Goal: Task Accomplishment & Management: Manage account settings

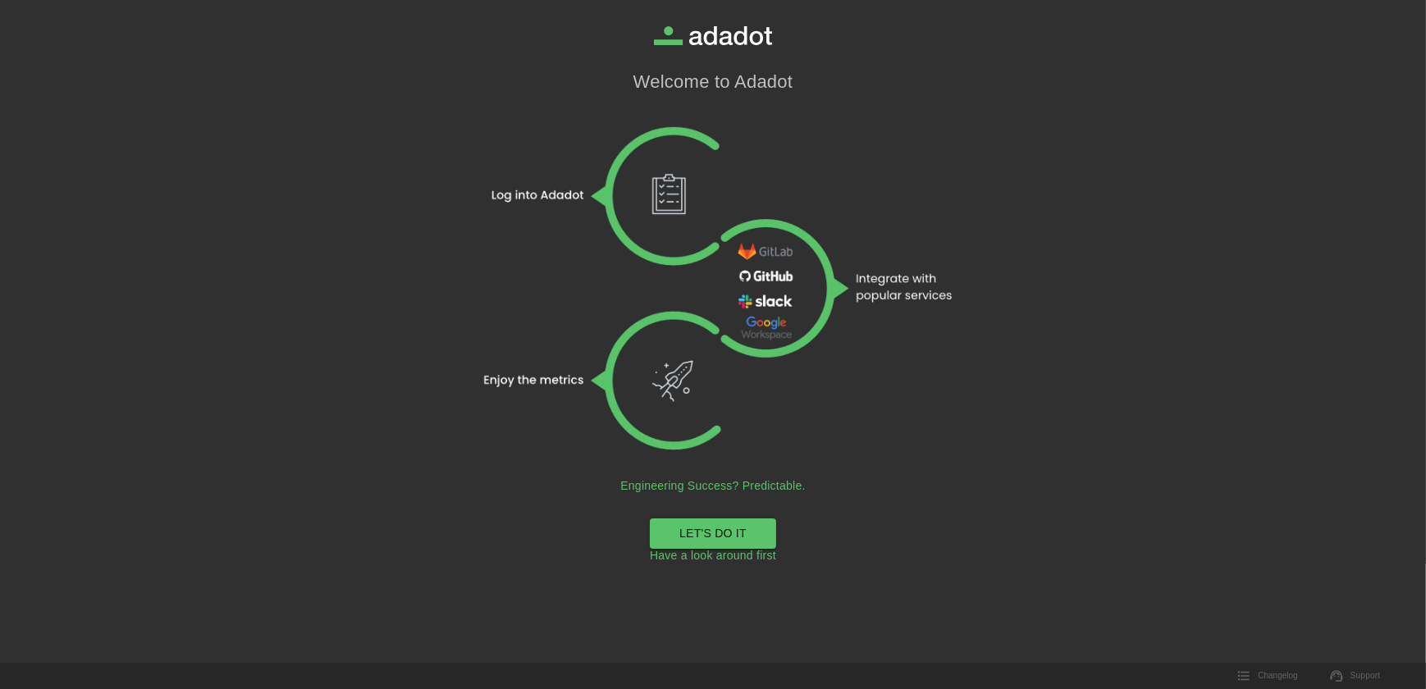
click at [696, 525] on link "LET'S DO IT" at bounding box center [713, 533] width 126 height 30
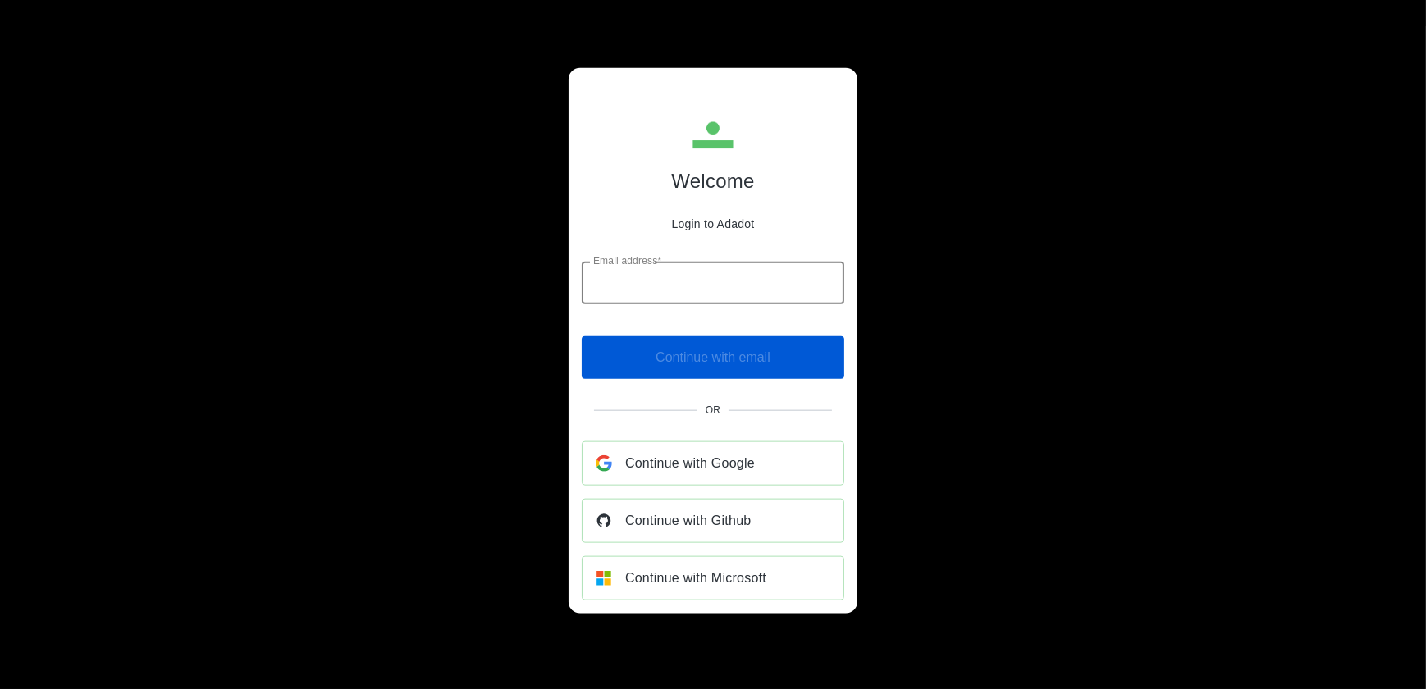
click at [710, 279] on input "Email address*" at bounding box center [713, 283] width 262 height 43
type input "**********"
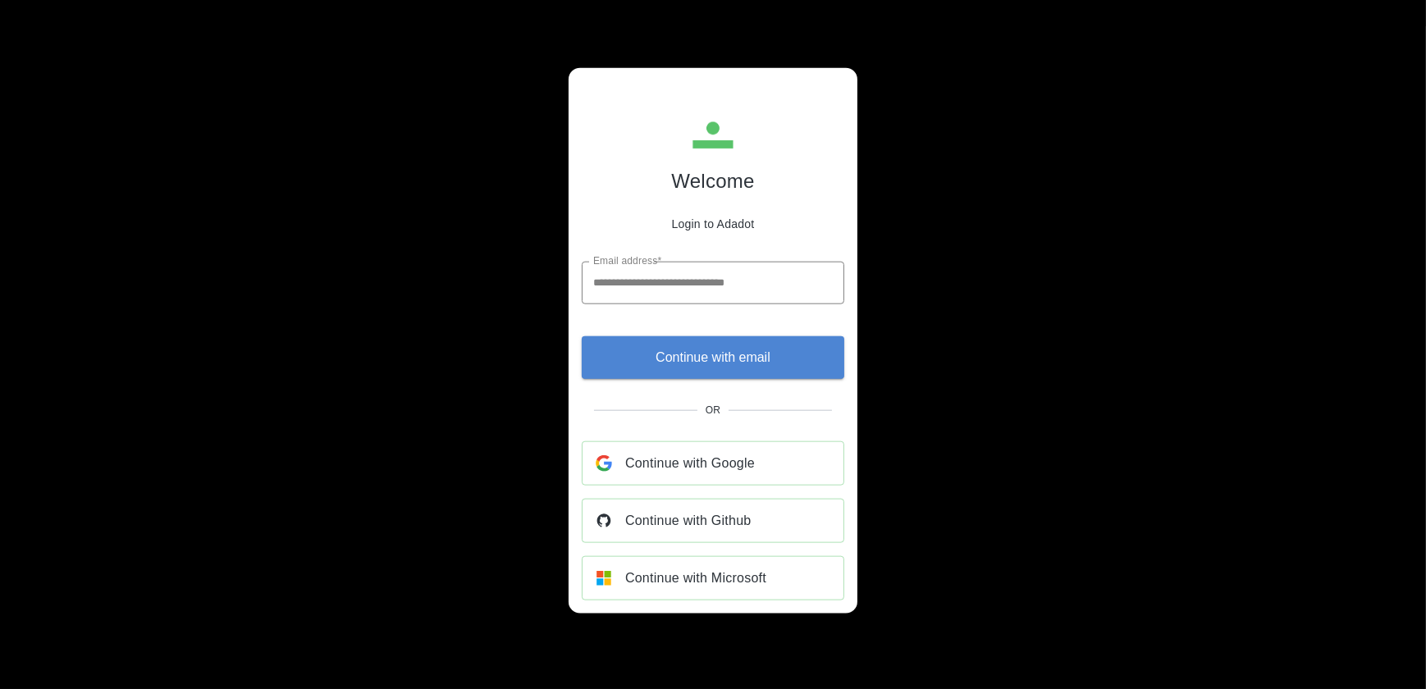
click at [669, 364] on span "Continue with email" at bounding box center [712, 356] width 115 height 23
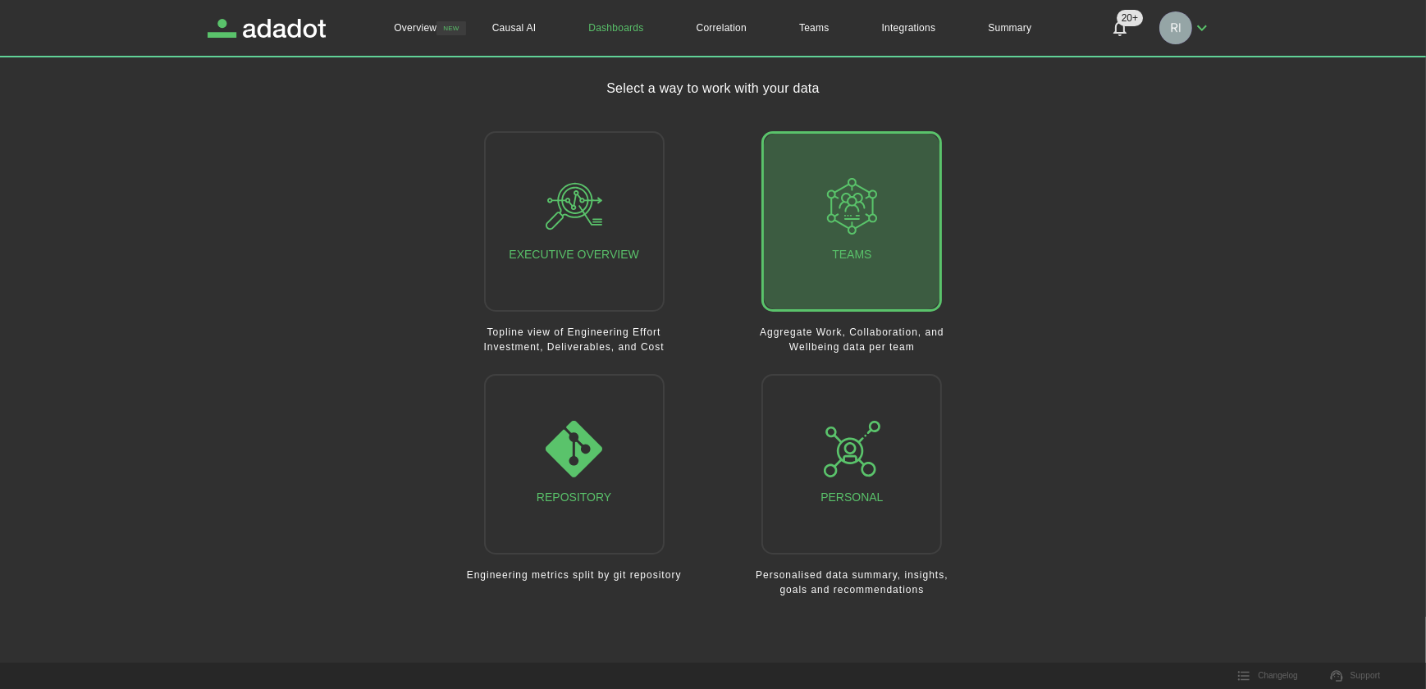
click at [862, 228] on icon "button" at bounding box center [852, 206] width 57 height 57
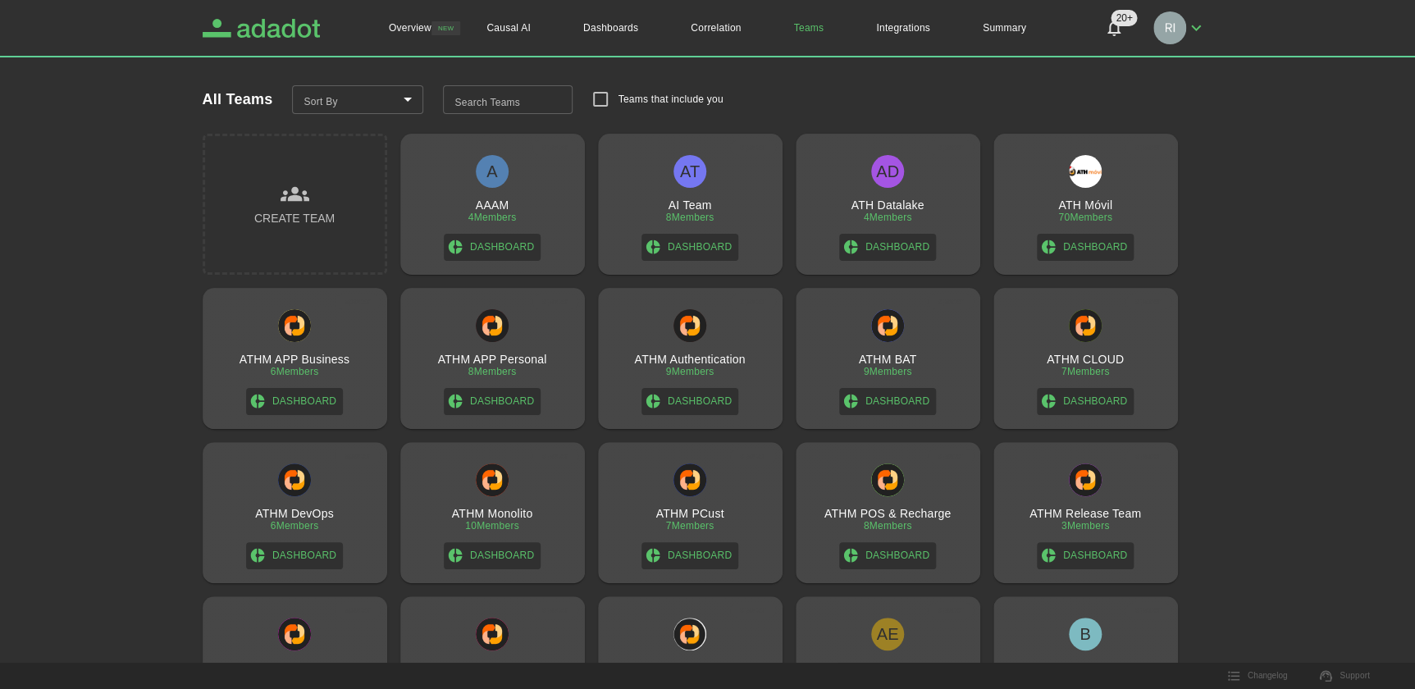
click at [293, 30] on icon "Adadot Homepage" at bounding box center [278, 28] width 83 height 19
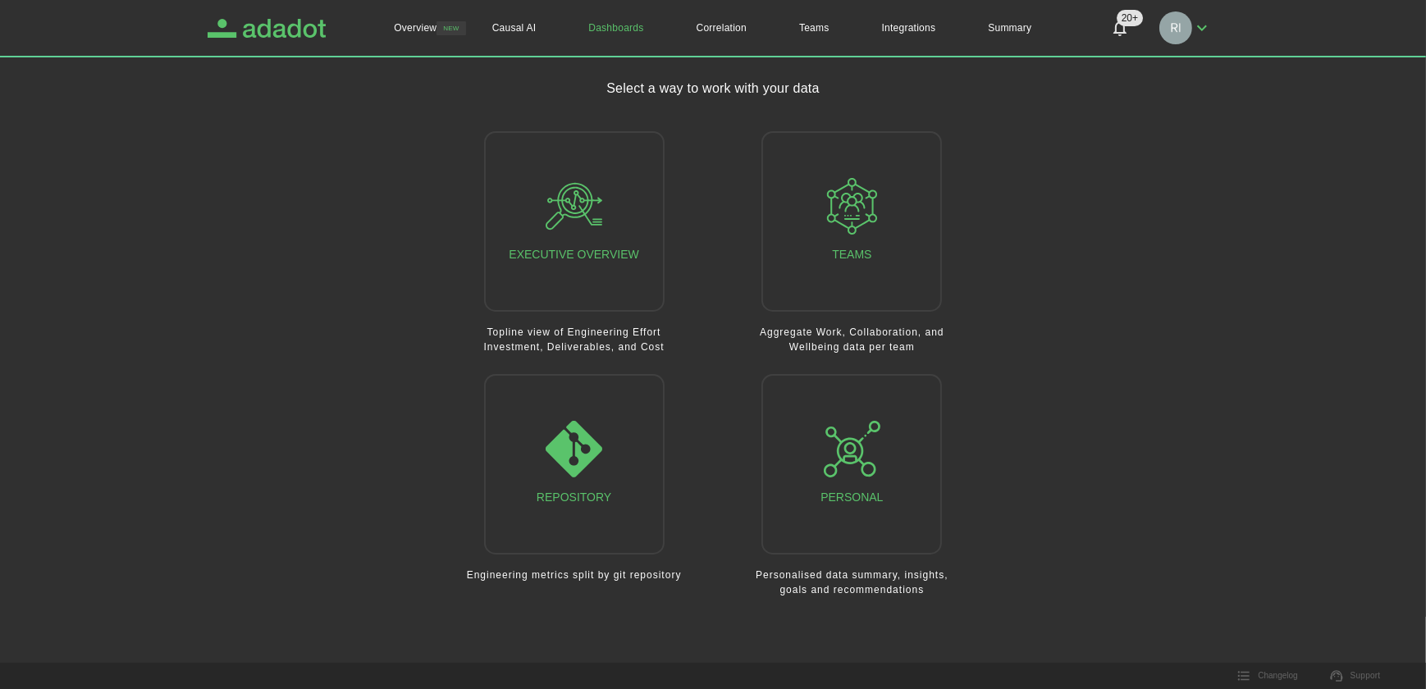
click at [284, 26] on icon "Adadot Homepage" at bounding box center [284, 28] width 83 height 19
click at [854, 221] on icon "button" at bounding box center [852, 206] width 57 height 57
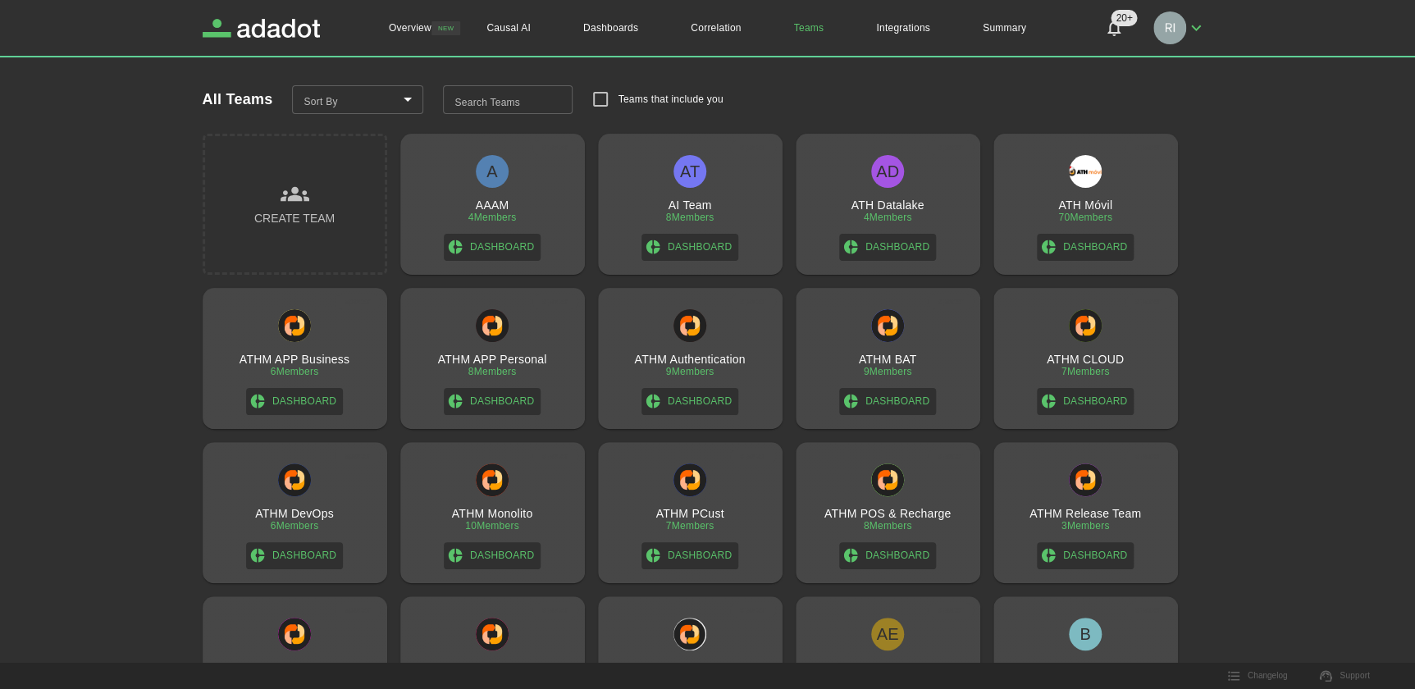
click at [682, 510] on h3 "ATHM PCust" at bounding box center [689, 513] width 68 height 13
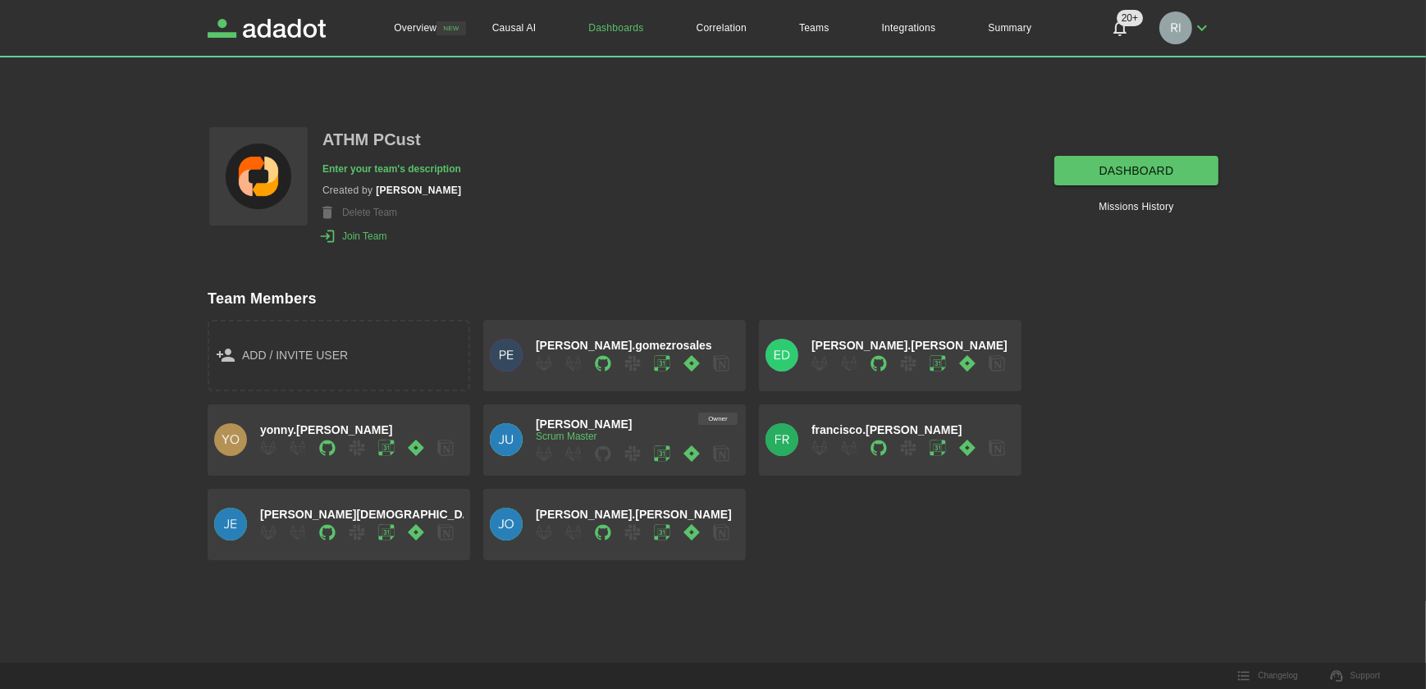
click at [1142, 163] on link "dashboard" at bounding box center [1136, 171] width 164 height 30
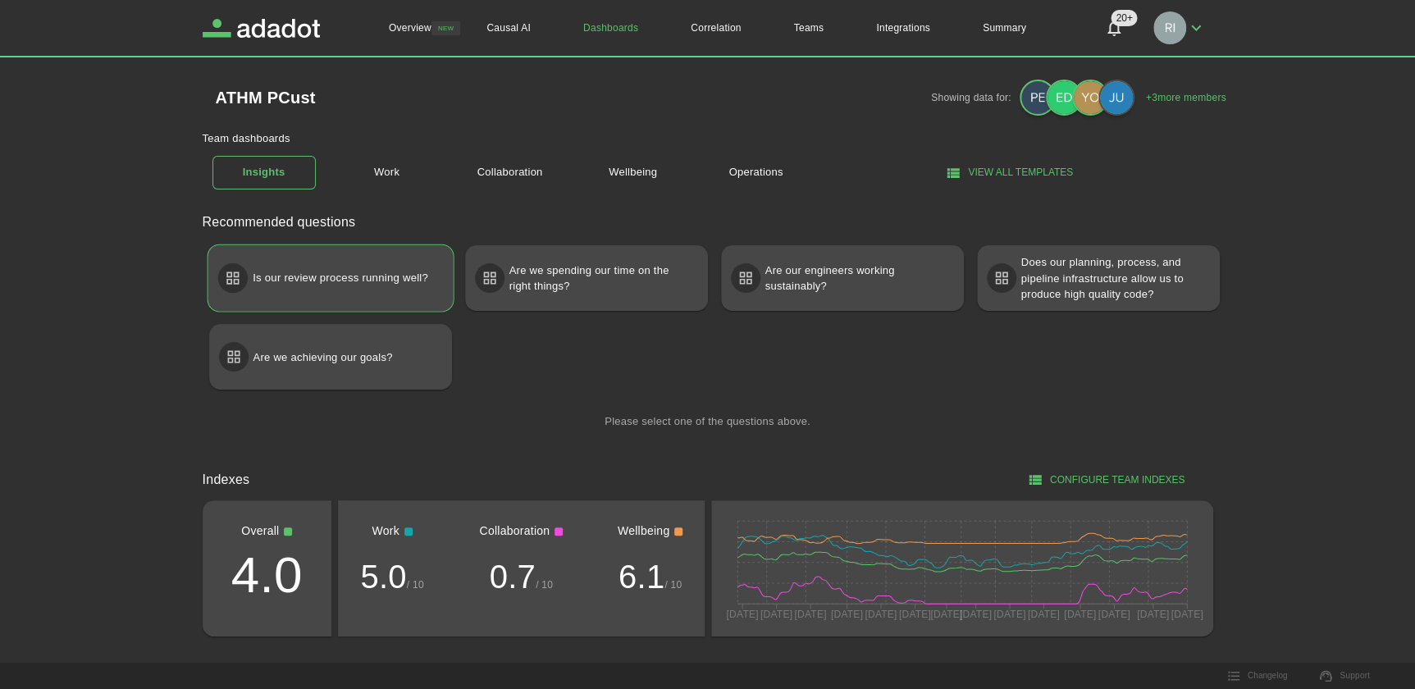
click at [308, 276] on p "Is our review process running well?" at bounding box center [341, 278] width 176 height 30
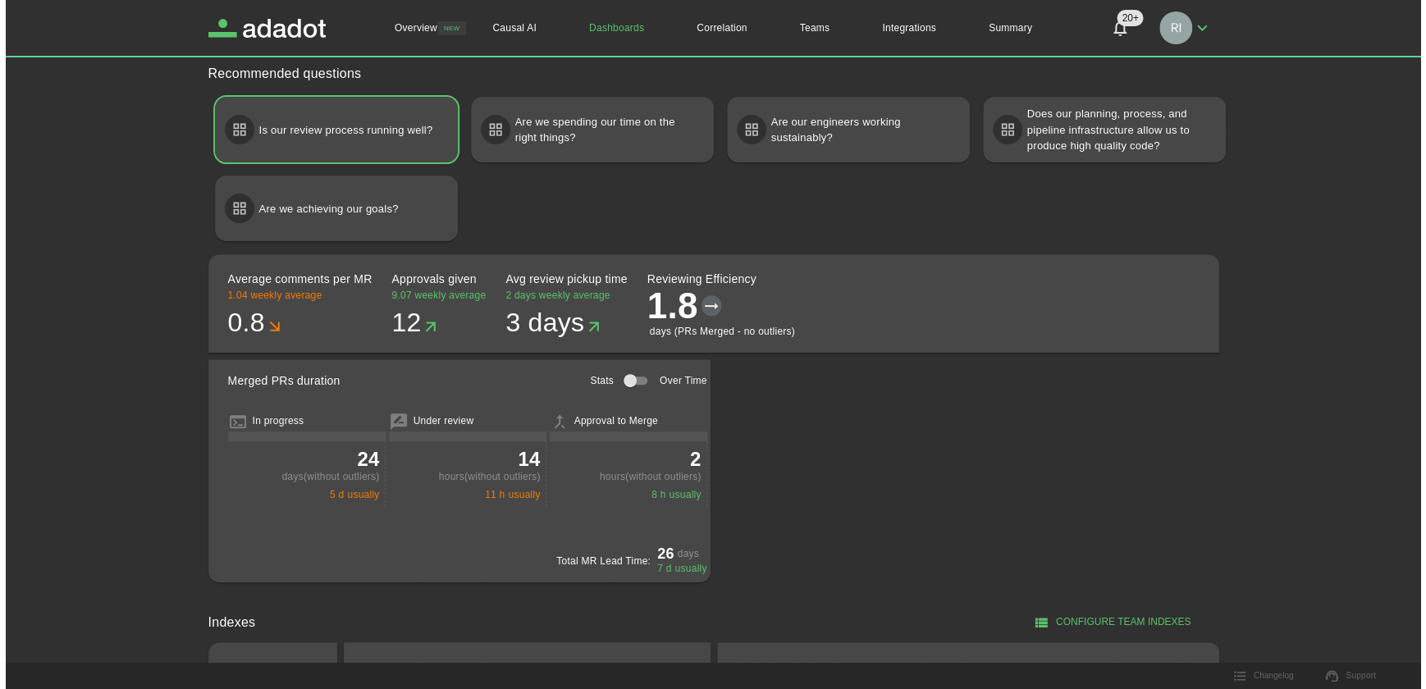
scroll to position [74, 0]
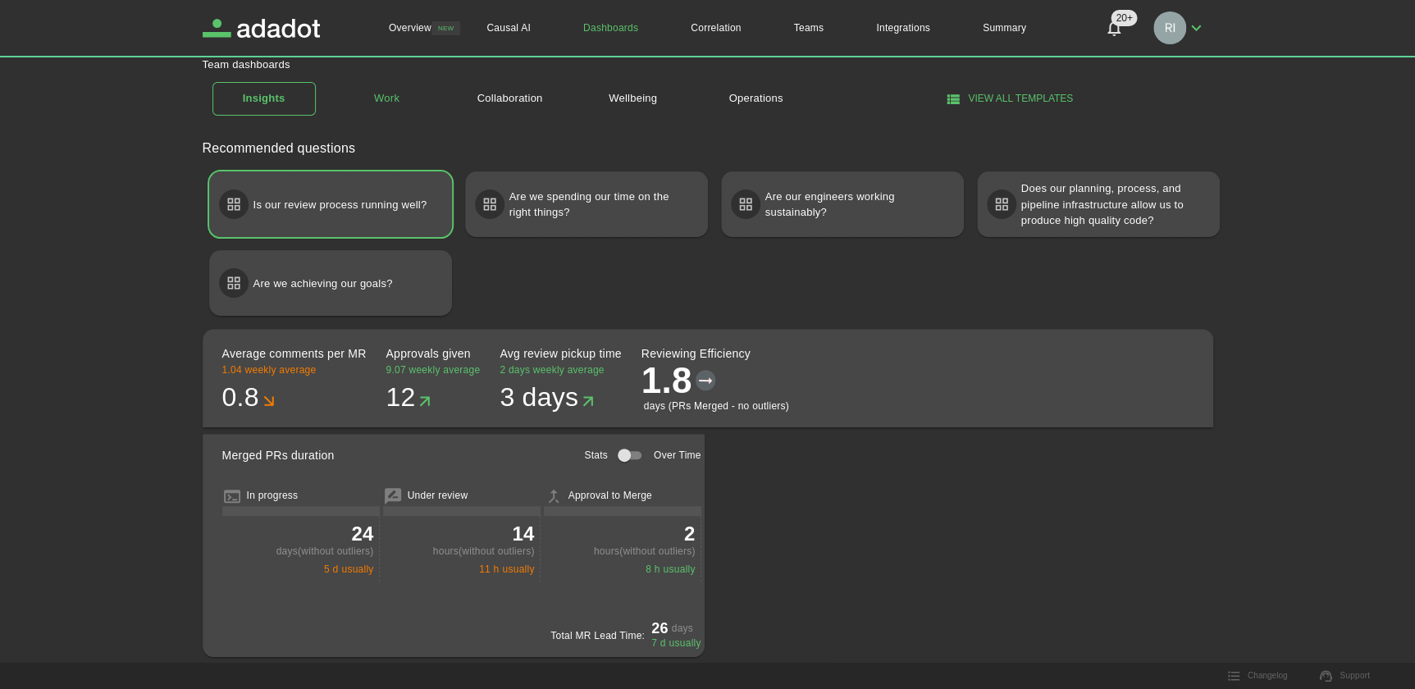
click at [384, 98] on link "Work" at bounding box center [386, 98] width 103 height 29
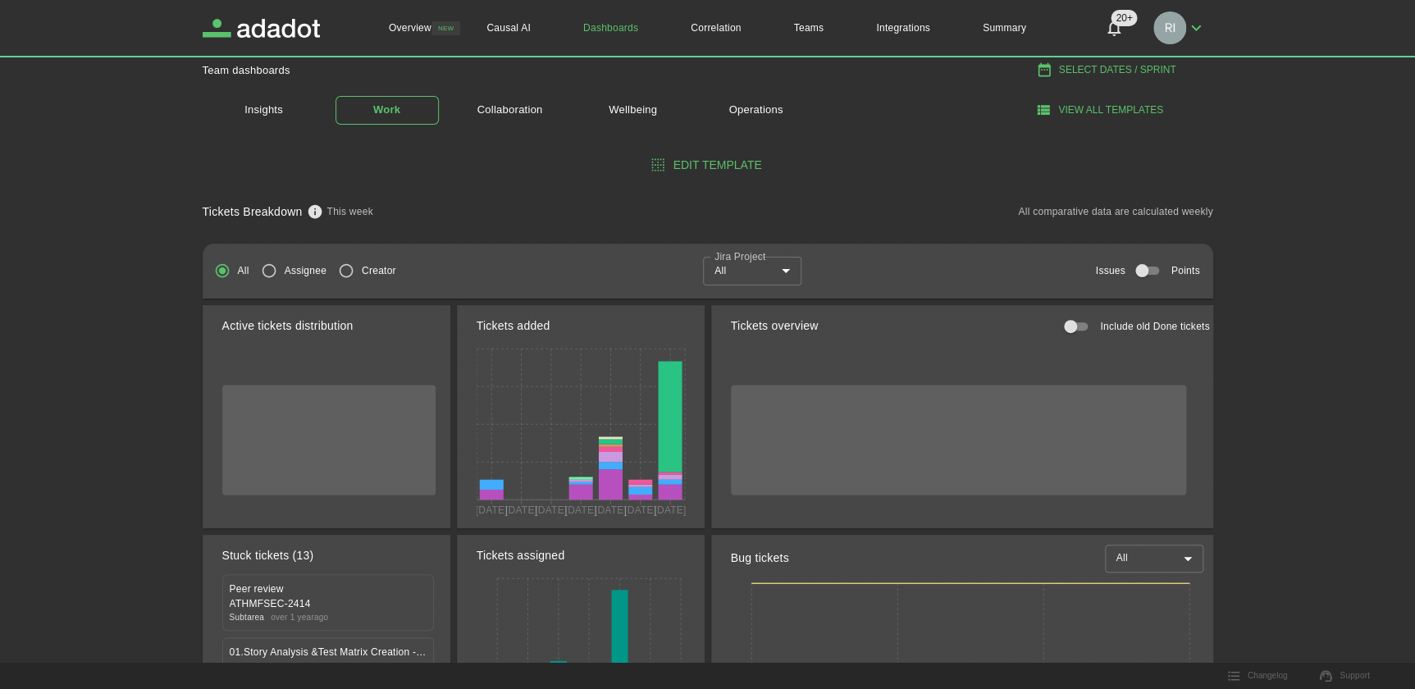
click at [787, 271] on body "Overview NEW Causal AI Dashboards Correlation Teams Integrations Summary 20+ 20…" at bounding box center [707, 270] width 1415 height 689
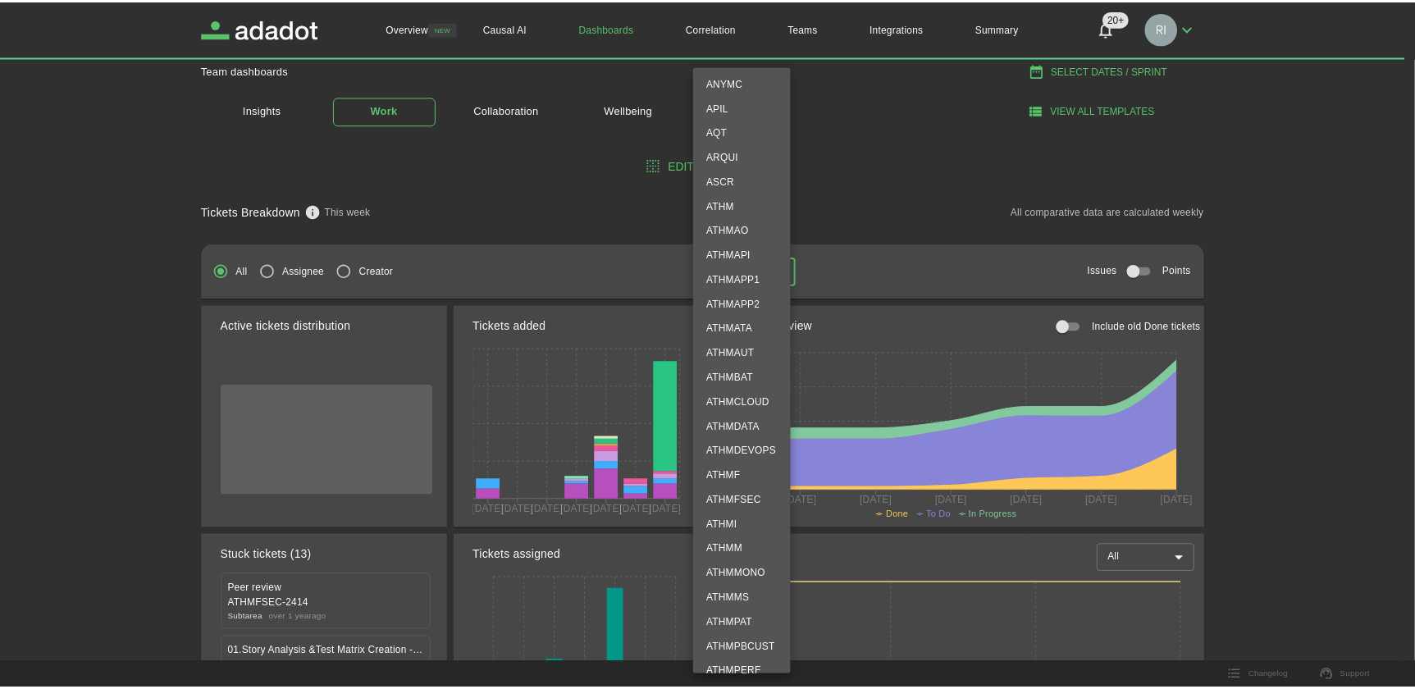
scroll to position [298, 0]
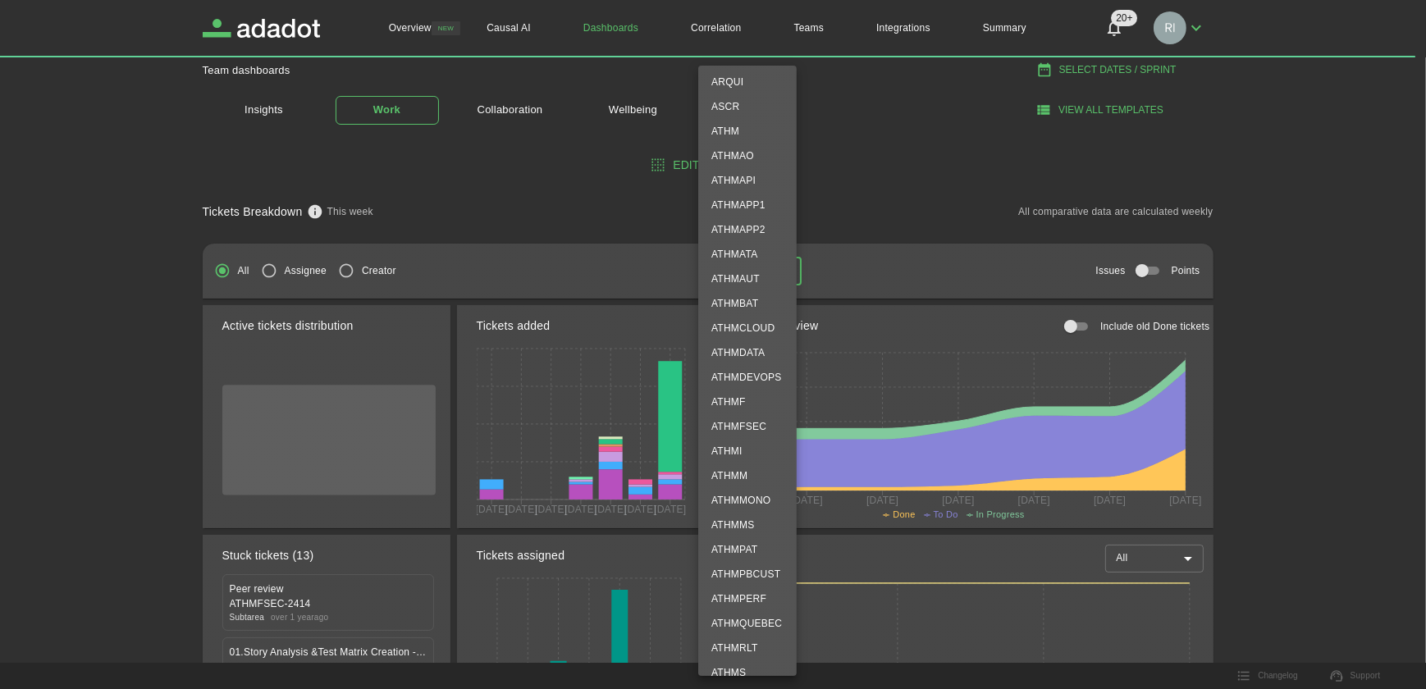
click at [743, 573] on li "ATHMPBCUST" at bounding box center [747, 574] width 98 height 25
type input "**********"
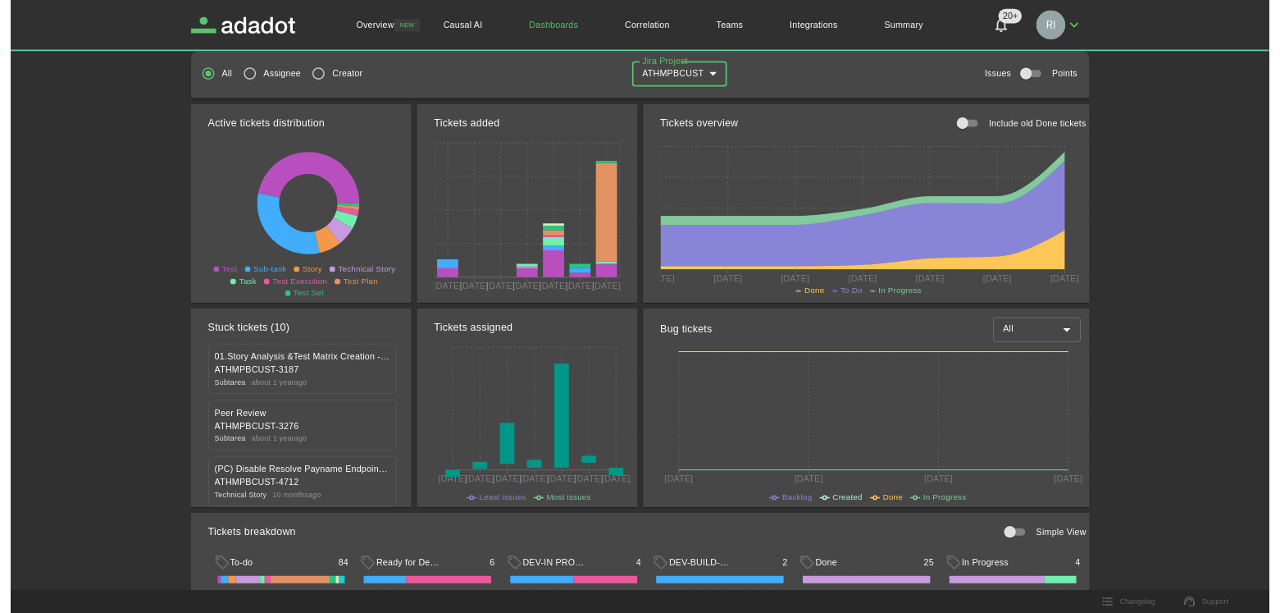
scroll to position [223, 0]
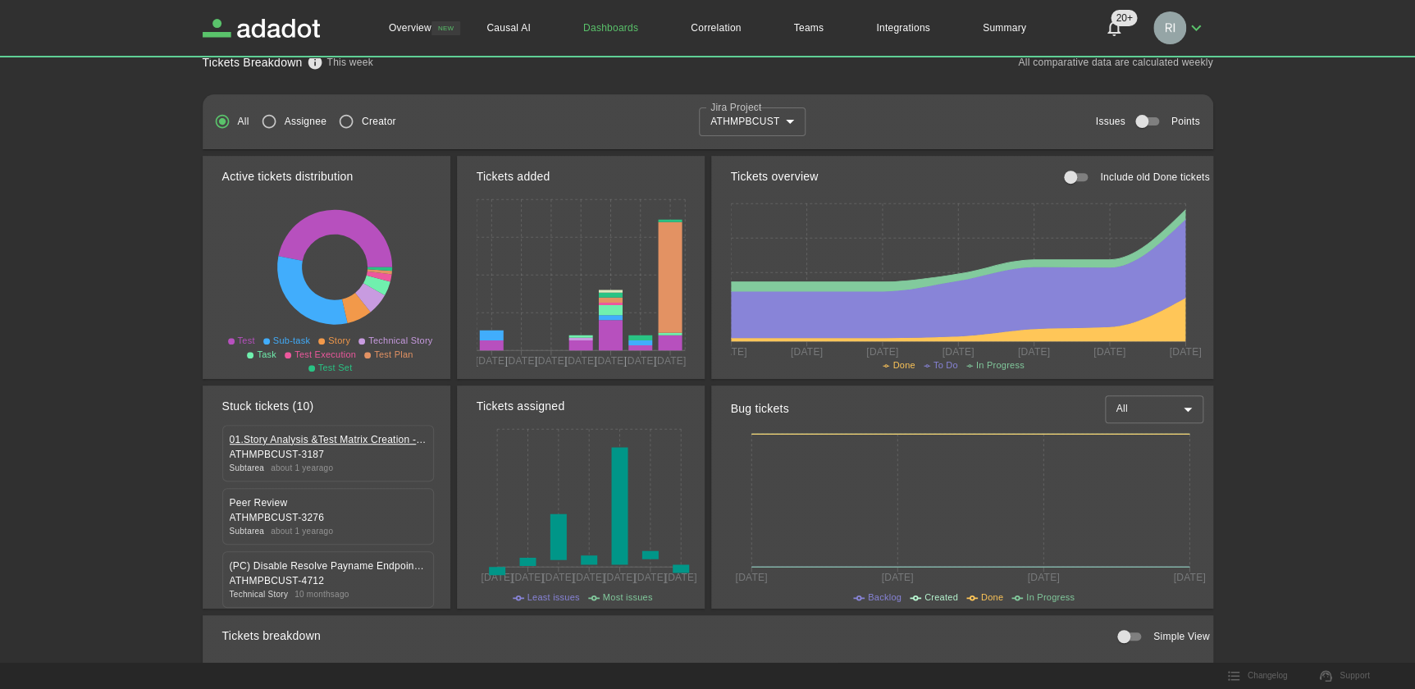
click at [272, 434] on link "01.Story Analysis &Test Matrix Creation - QA" at bounding box center [328, 439] width 197 height 15
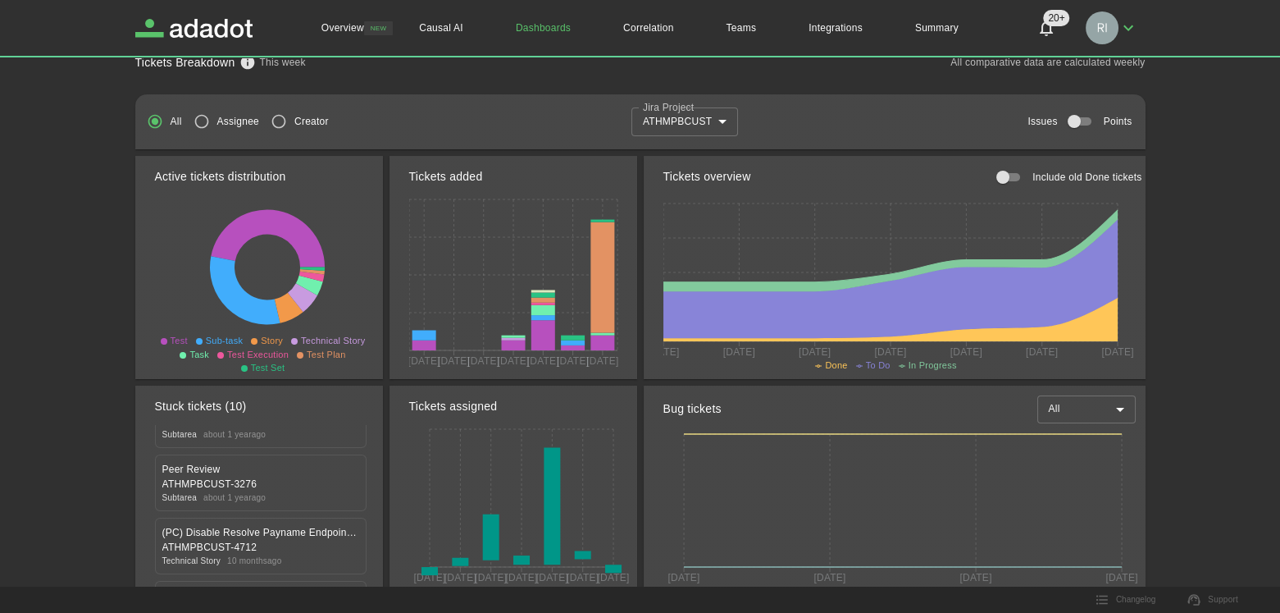
scroll to position [0, 0]
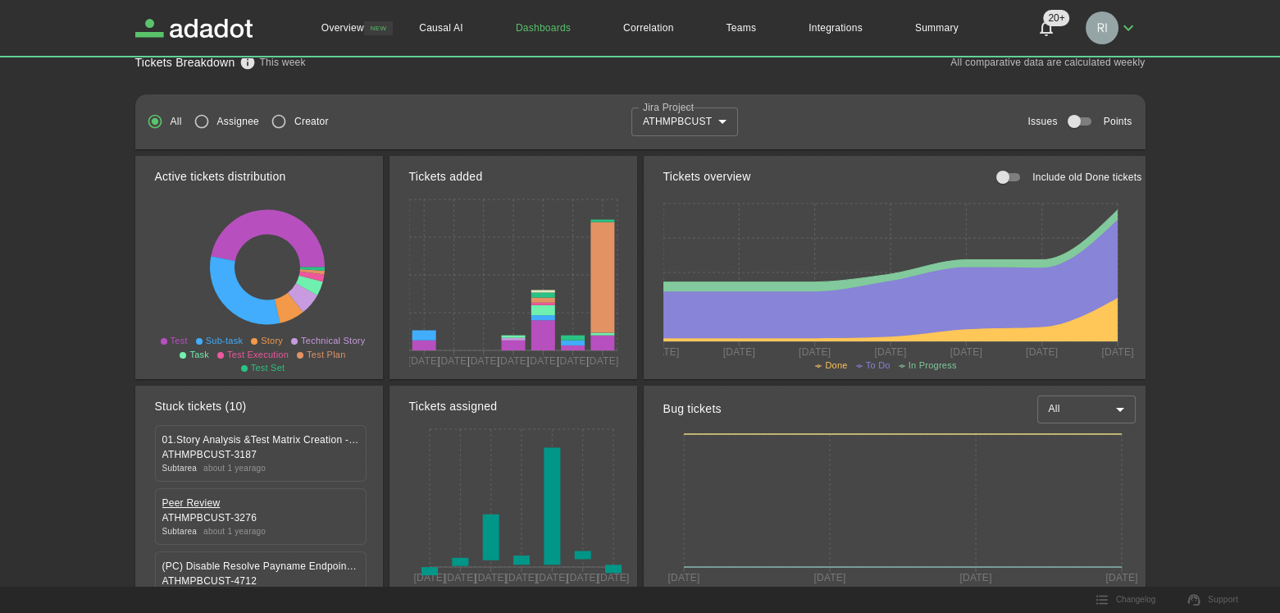
click at [190, 500] on link "Peer Review" at bounding box center [260, 502] width 197 height 15
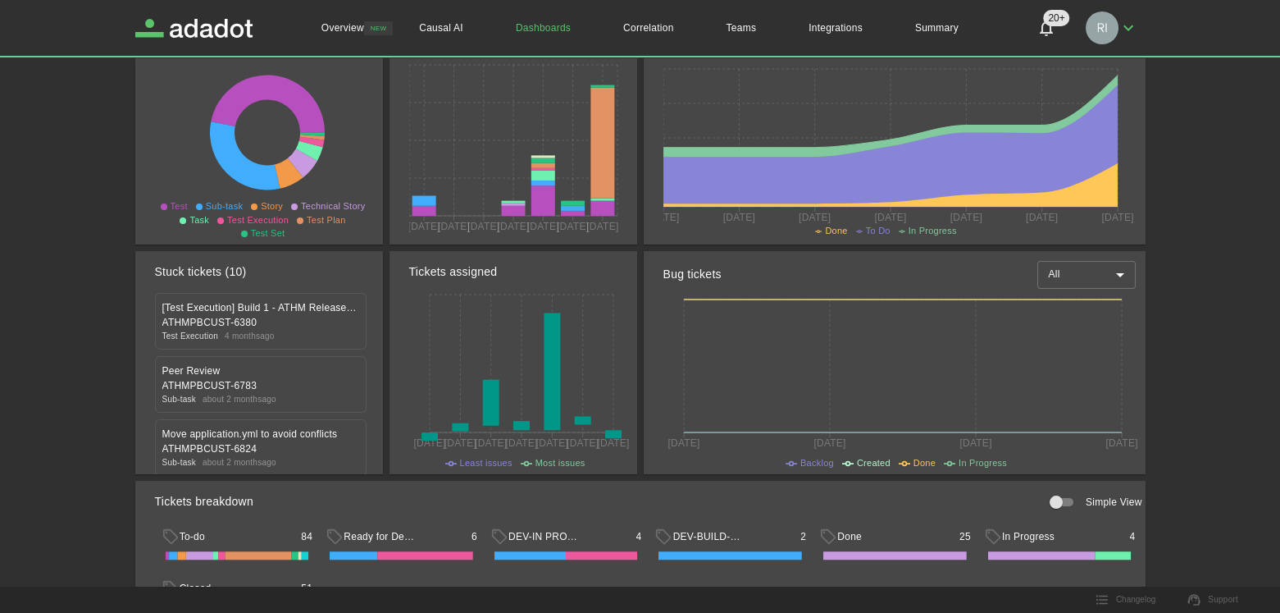
scroll to position [372, 0]
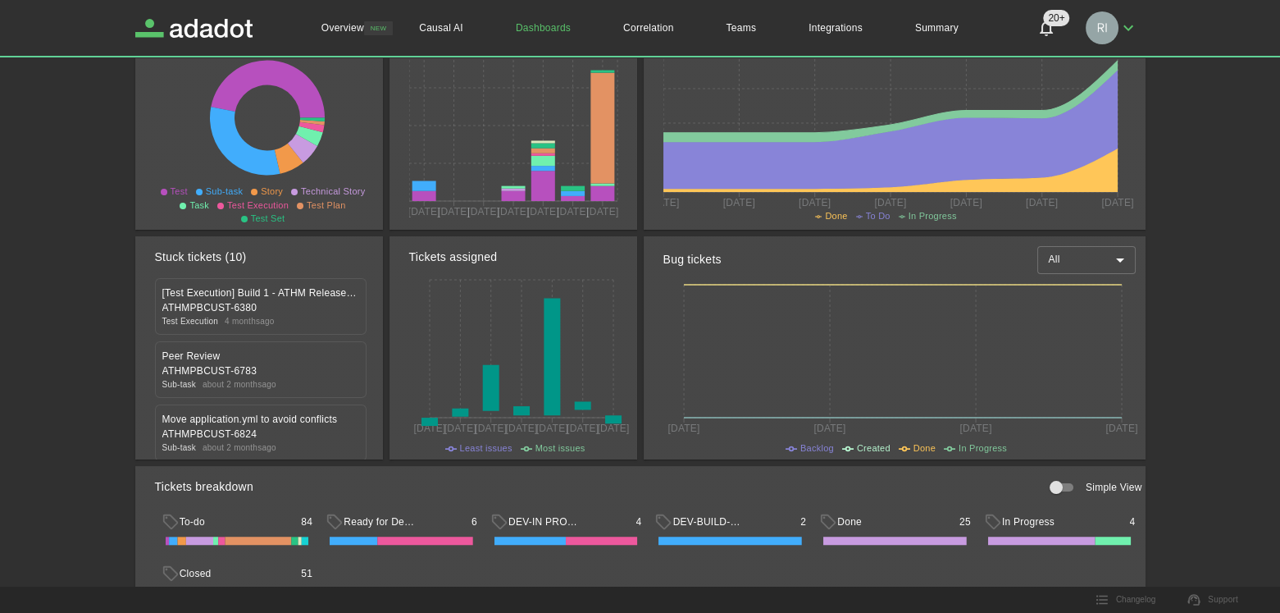
click at [374, 453] on div "Tickets breakdown Simple View To-do 84 Ready for Deployment 6 DEV-IN PROGRESS 4…" at bounding box center [637, 541] width 1017 height 176
click at [199, 418] on link "Move application.yml to avoid conflicts" at bounding box center [260, 419] width 197 height 15
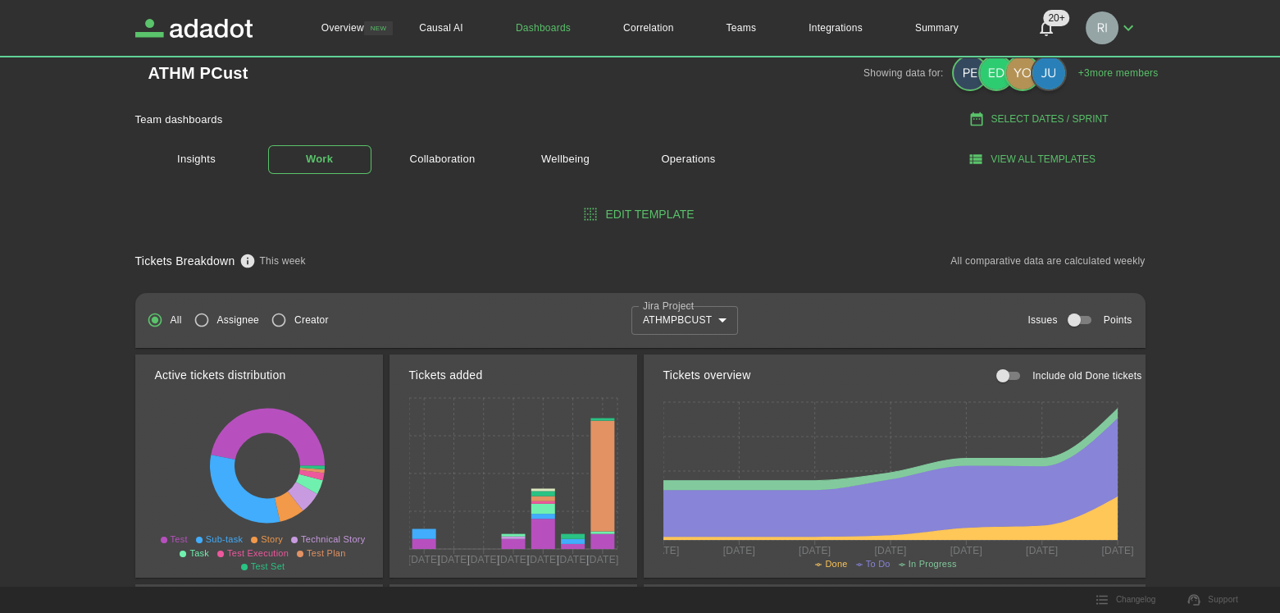
scroll to position [0, 0]
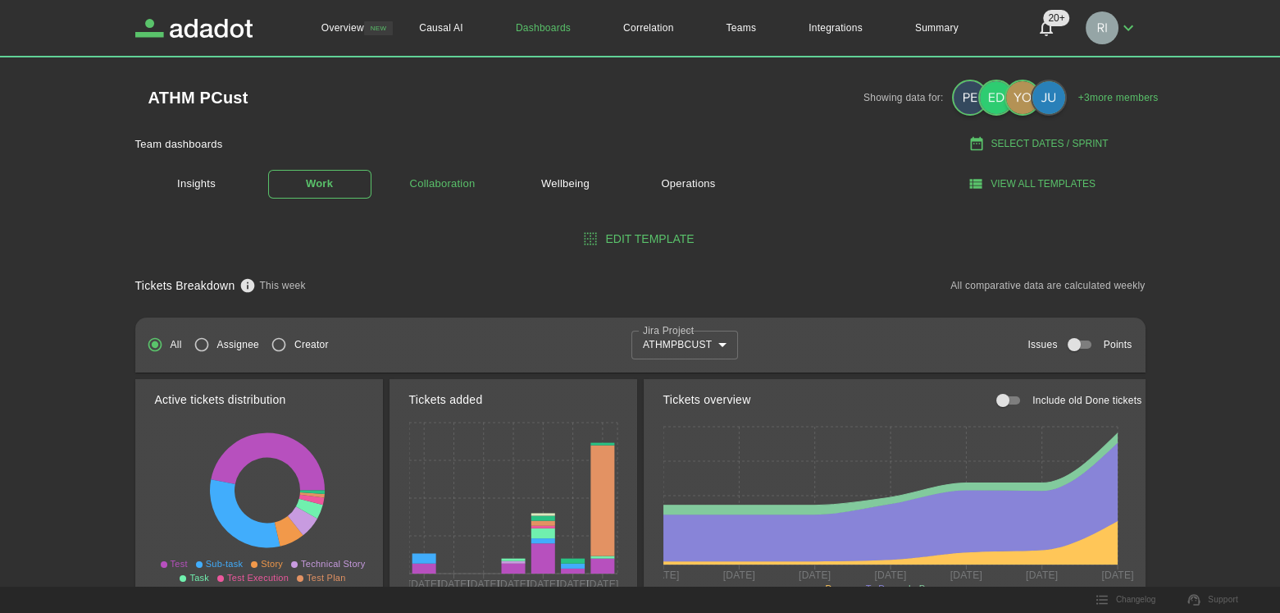
click at [440, 185] on link "Collaboration" at bounding box center [442, 184] width 103 height 29
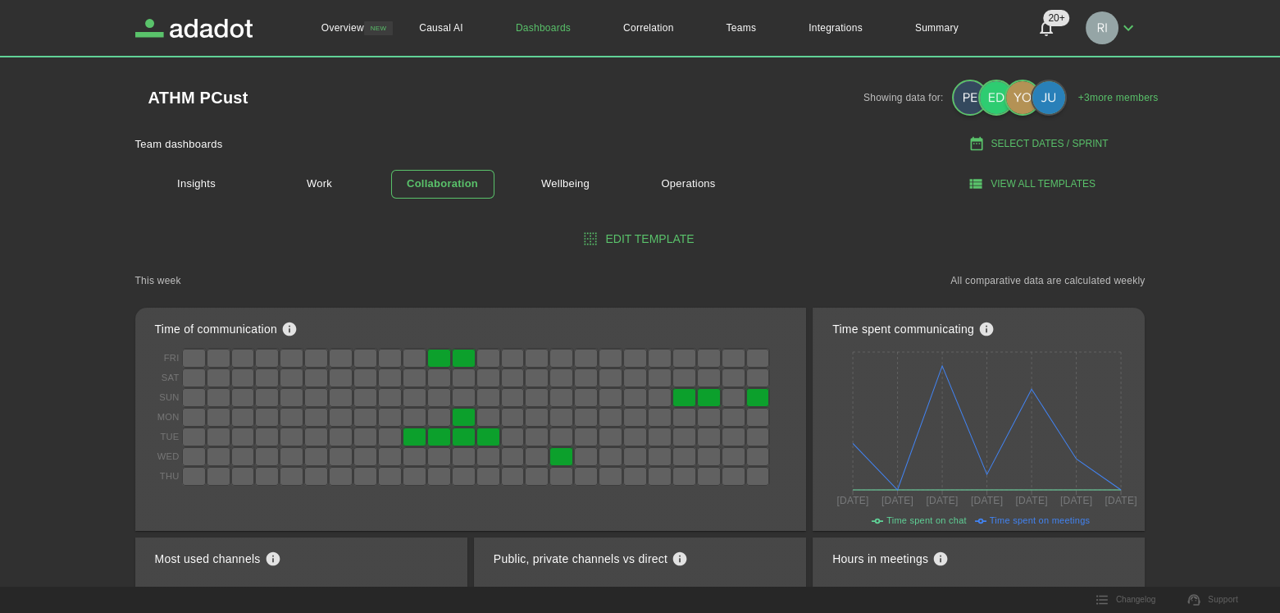
click at [1048, 140] on button "Select Dates / Sprint" at bounding box center [1040, 143] width 211 height 27
select select "*"
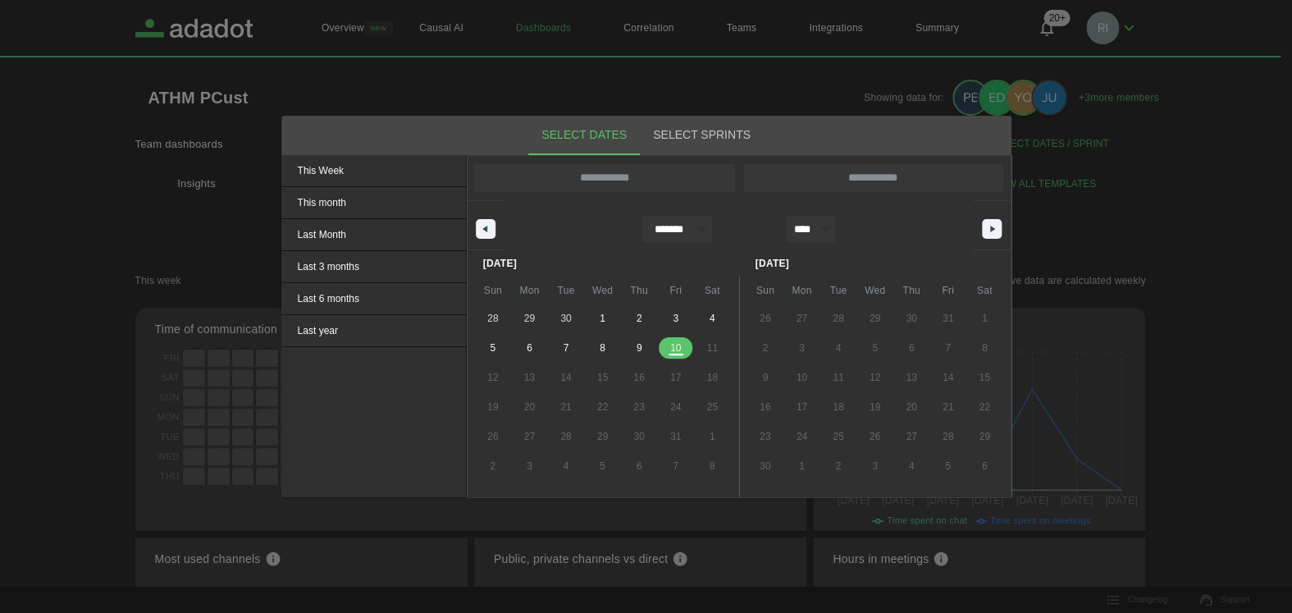
click at [1197, 212] on div at bounding box center [646, 306] width 1292 height 613
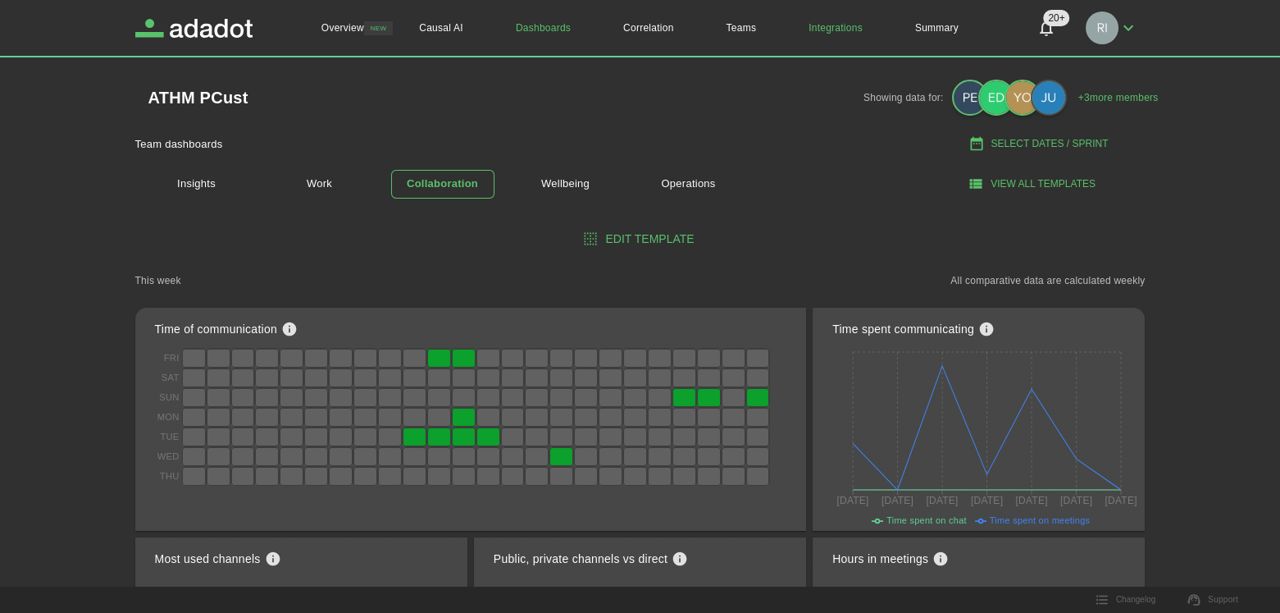
click at [832, 26] on link "Integrations" at bounding box center [836, 28] width 107 height 56
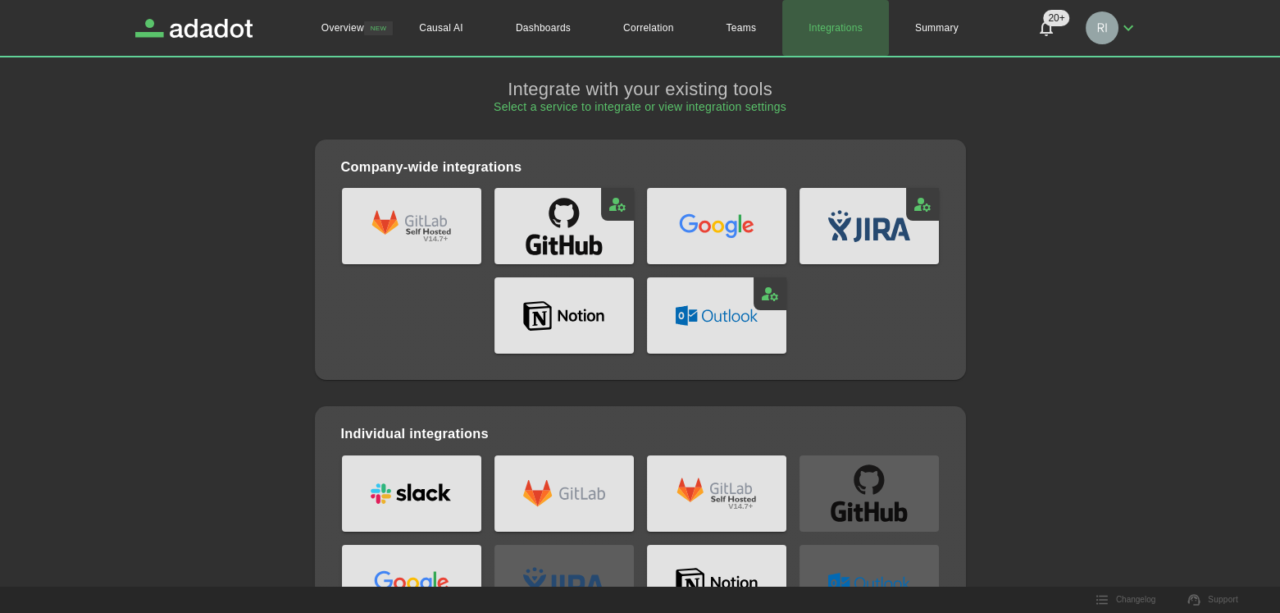
click at [836, 29] on link "Integrations" at bounding box center [836, 28] width 107 height 56
click at [741, 24] on link "Teams" at bounding box center [742, 28] width 83 height 56
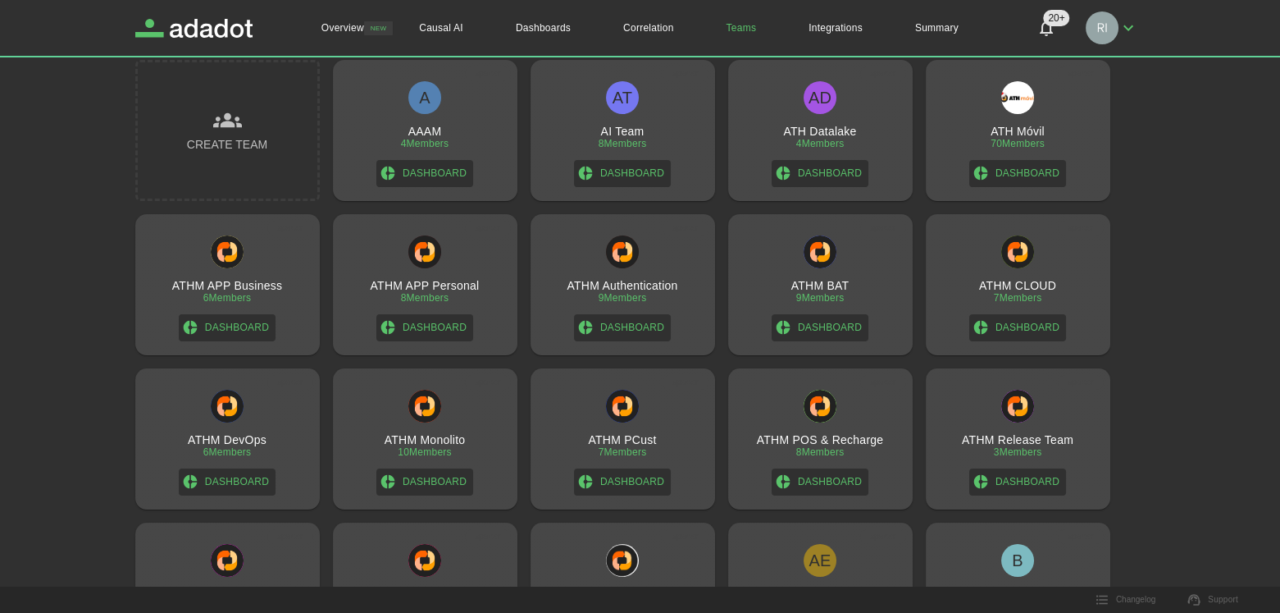
click at [620, 429] on div "ATHM PCust 7 Members Dashboard" at bounding box center [622, 443] width 171 height 106
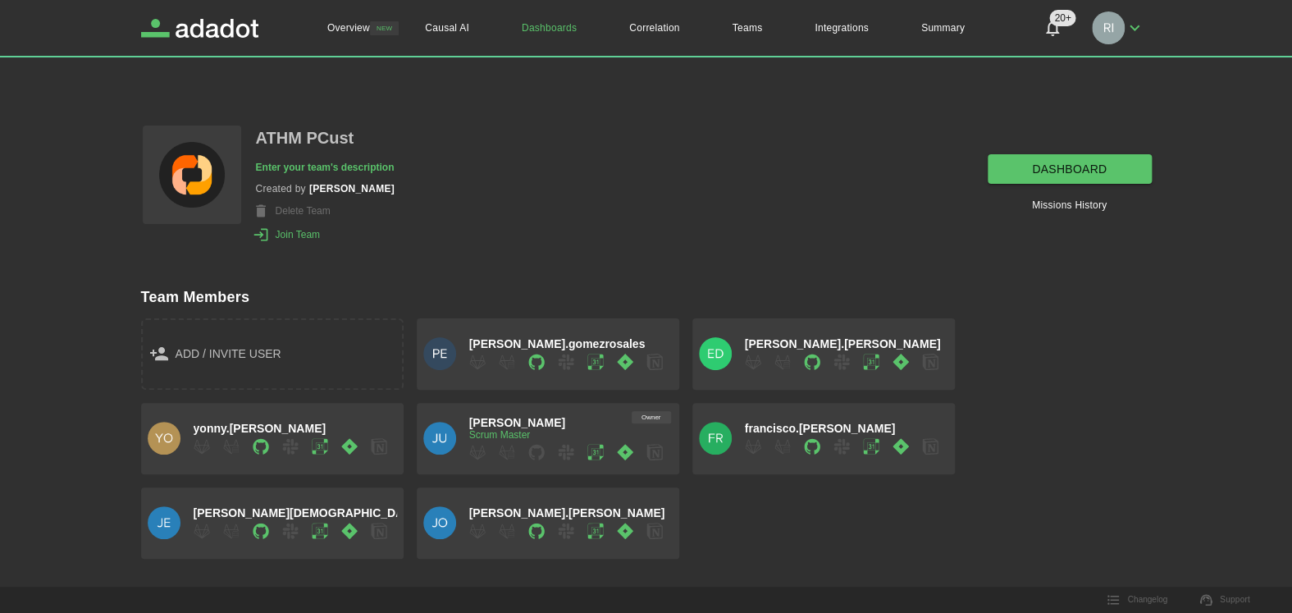
click at [1098, 170] on link "dashboard" at bounding box center [1070, 169] width 164 height 30
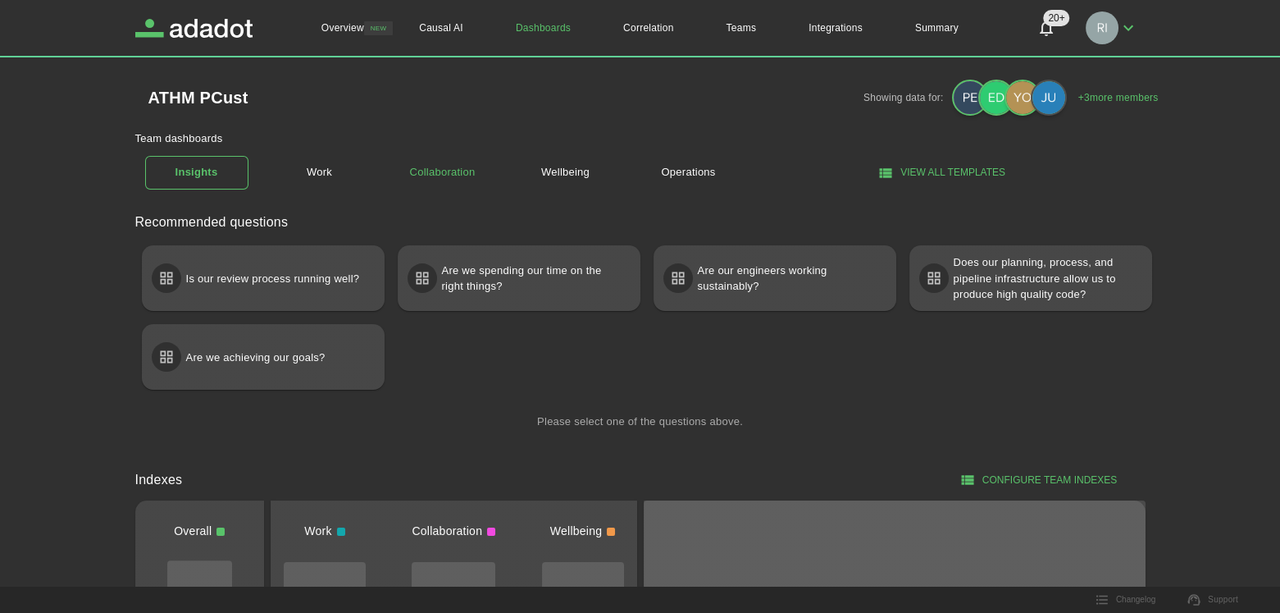
click at [435, 174] on link "Collaboration" at bounding box center [442, 172] width 103 height 29
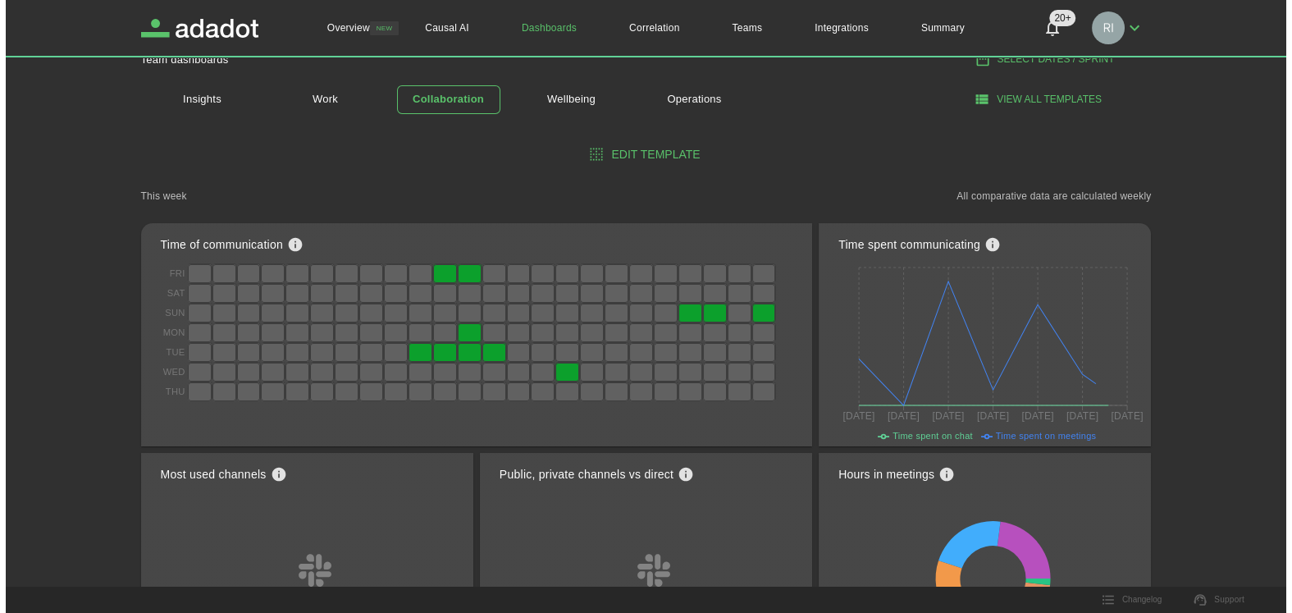
scroll to position [74, 0]
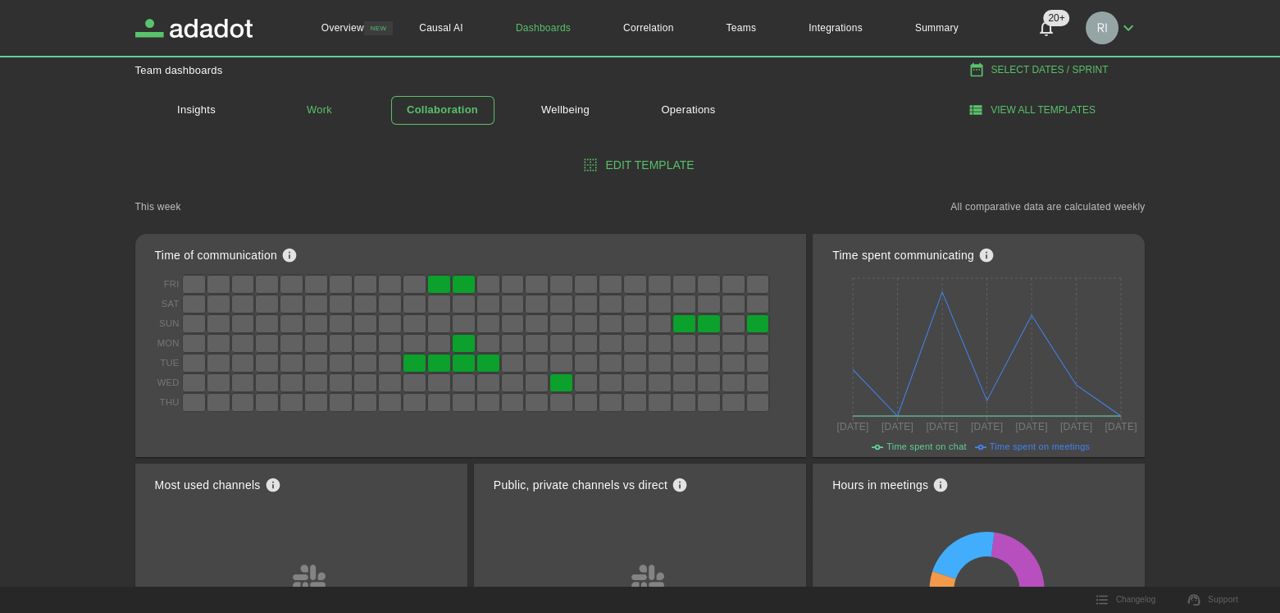
click at [313, 110] on link "Work" at bounding box center [319, 110] width 103 height 29
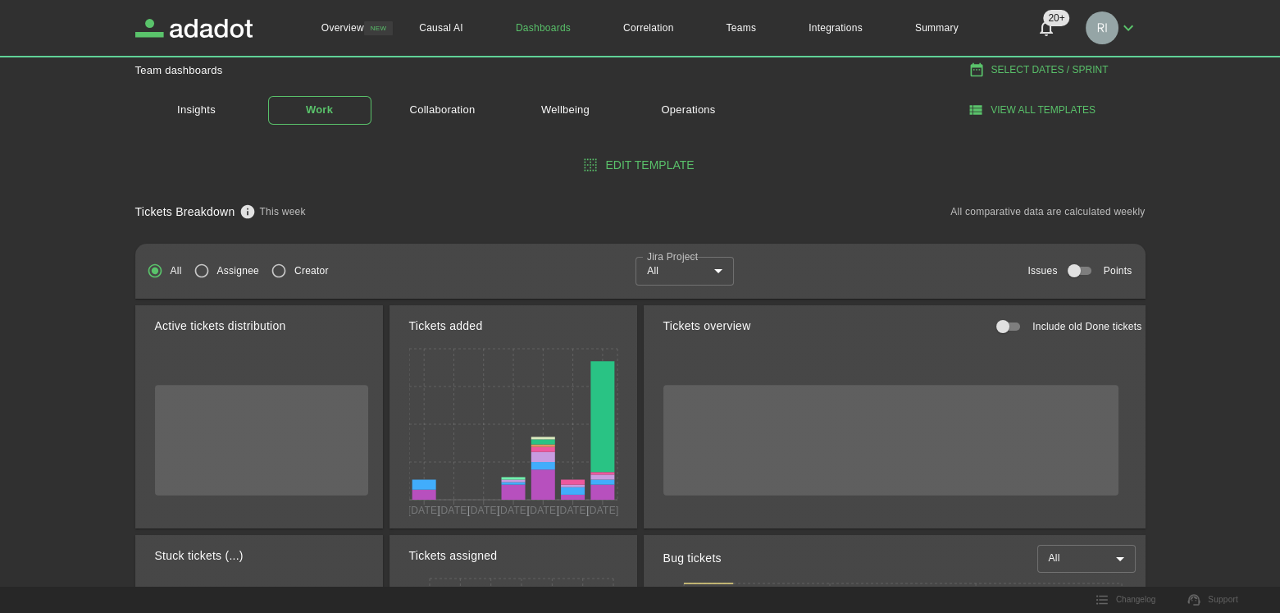
click at [713, 269] on body "Overview NEW Causal AI Dashboards Correlation Teams Integrations Summary 20+ 20…" at bounding box center [640, 232] width 1280 height 613
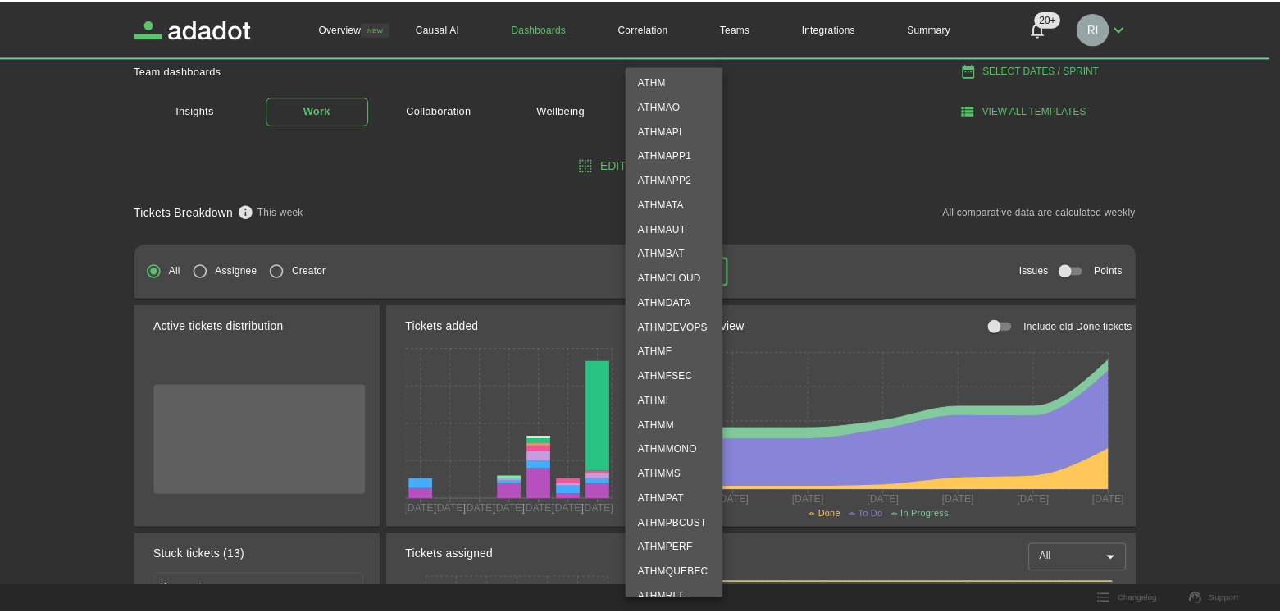
scroll to position [372, 0]
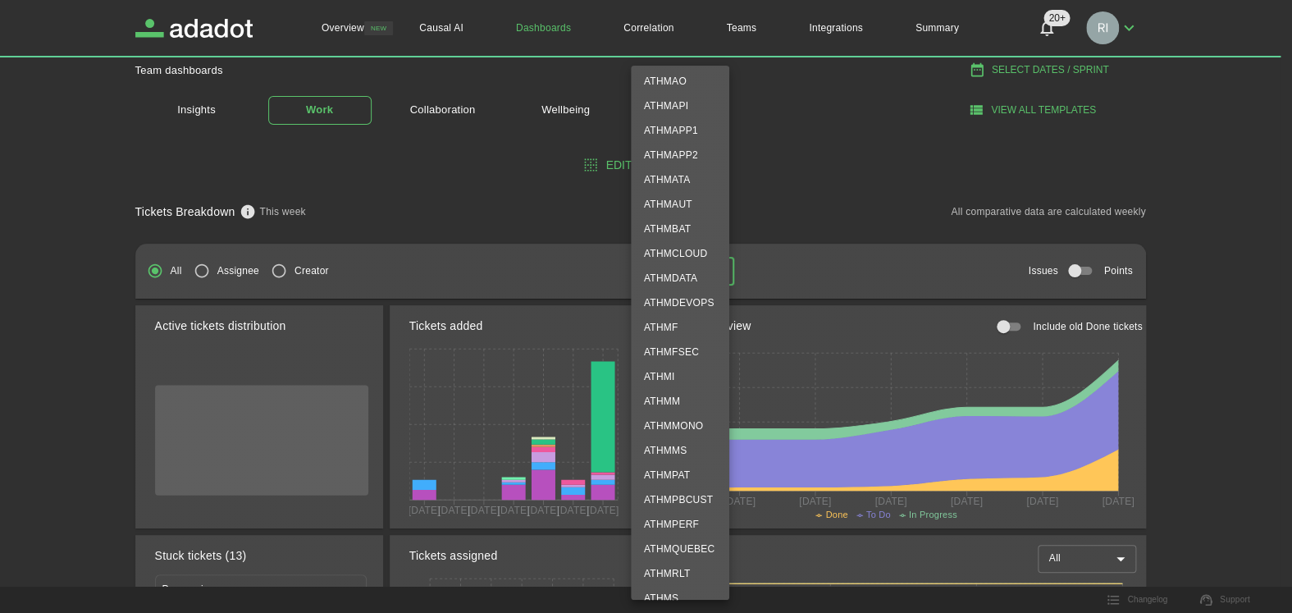
click at [681, 495] on li "ATHMPBCUST" at bounding box center [680, 499] width 98 height 25
type input "**********"
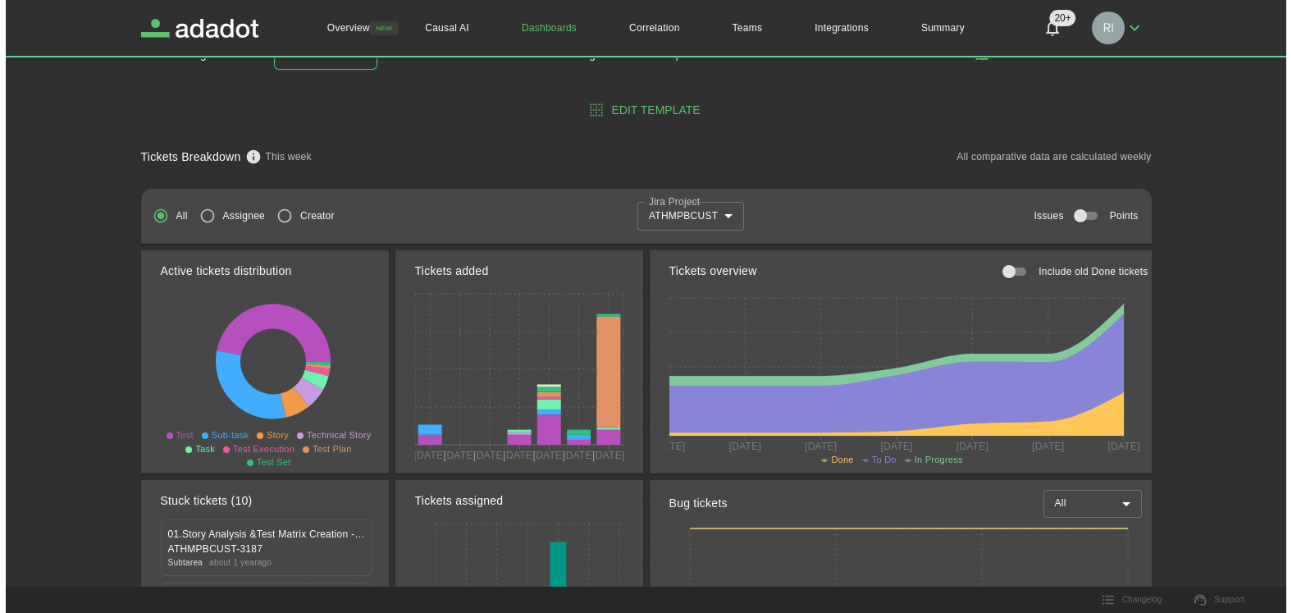
scroll to position [0, 0]
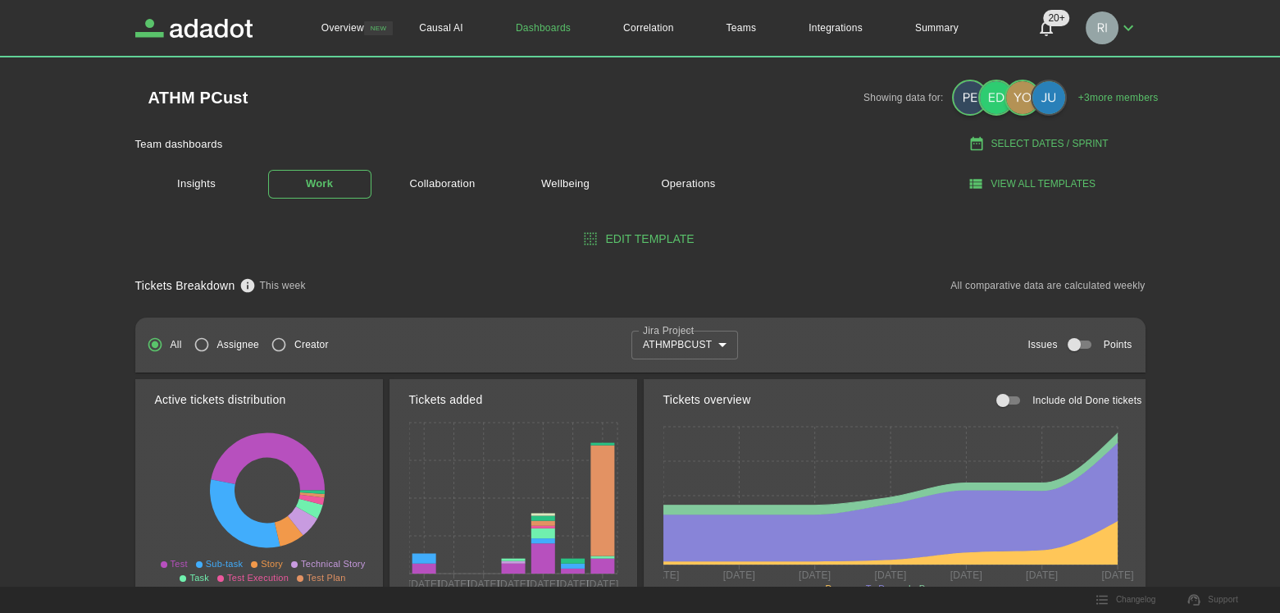
click at [1061, 141] on button "Select Dates / Sprint" at bounding box center [1040, 143] width 211 height 27
select select "*"
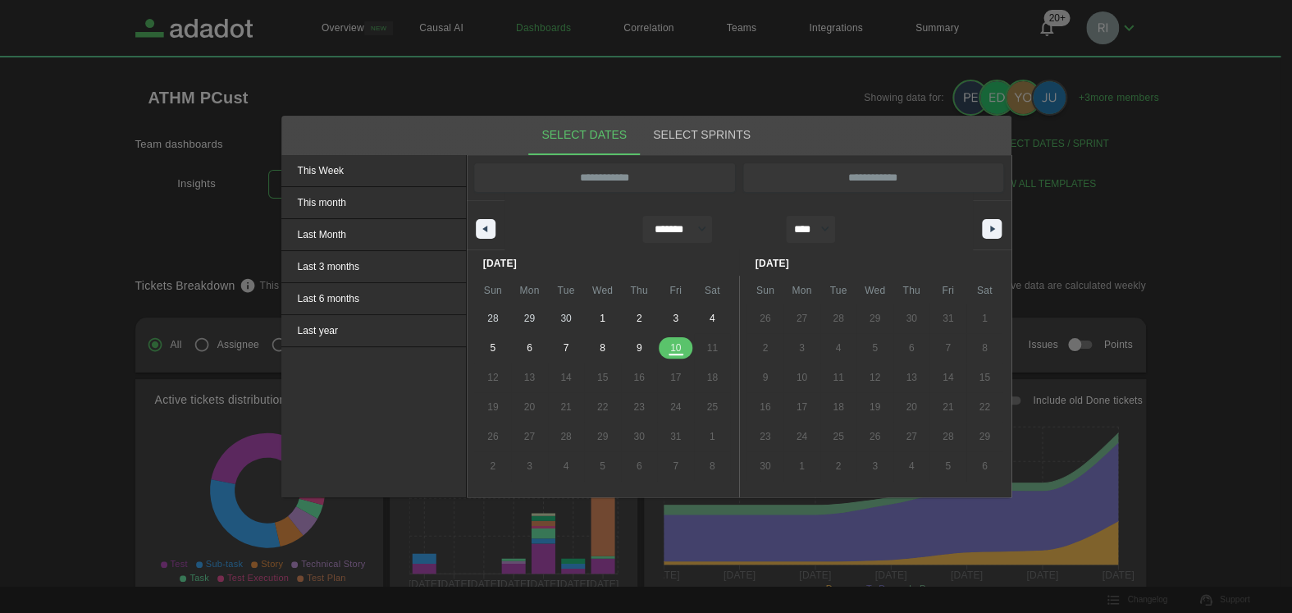
click at [691, 133] on button "Select Sprints" at bounding box center [702, 135] width 124 height 39
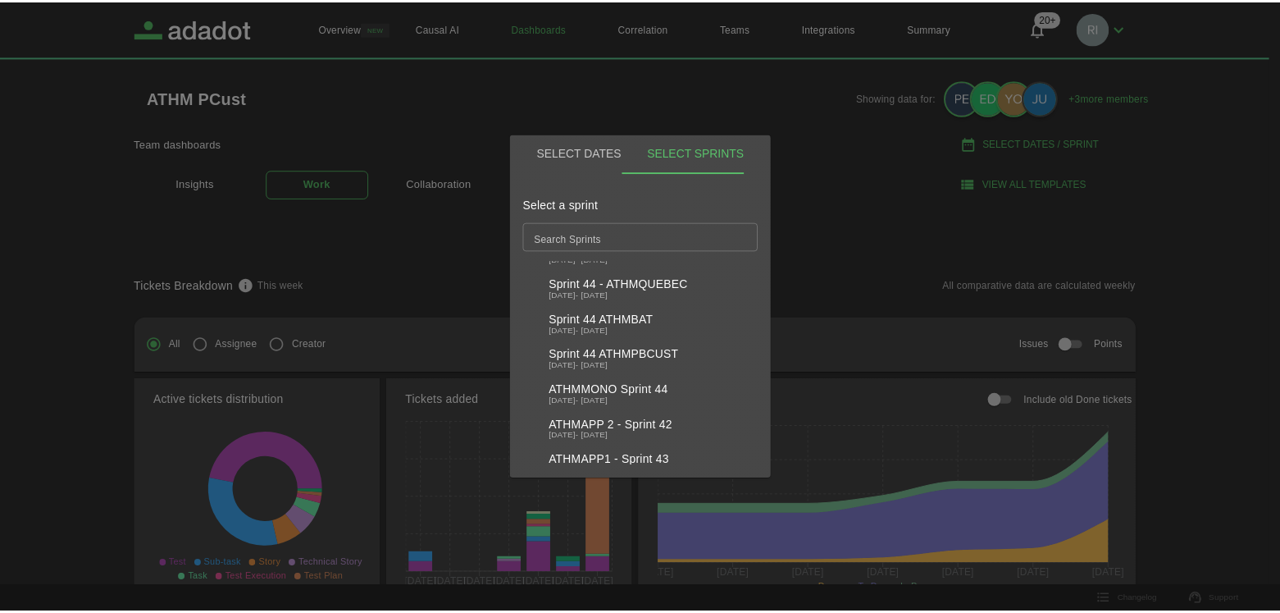
scroll to position [447, 0]
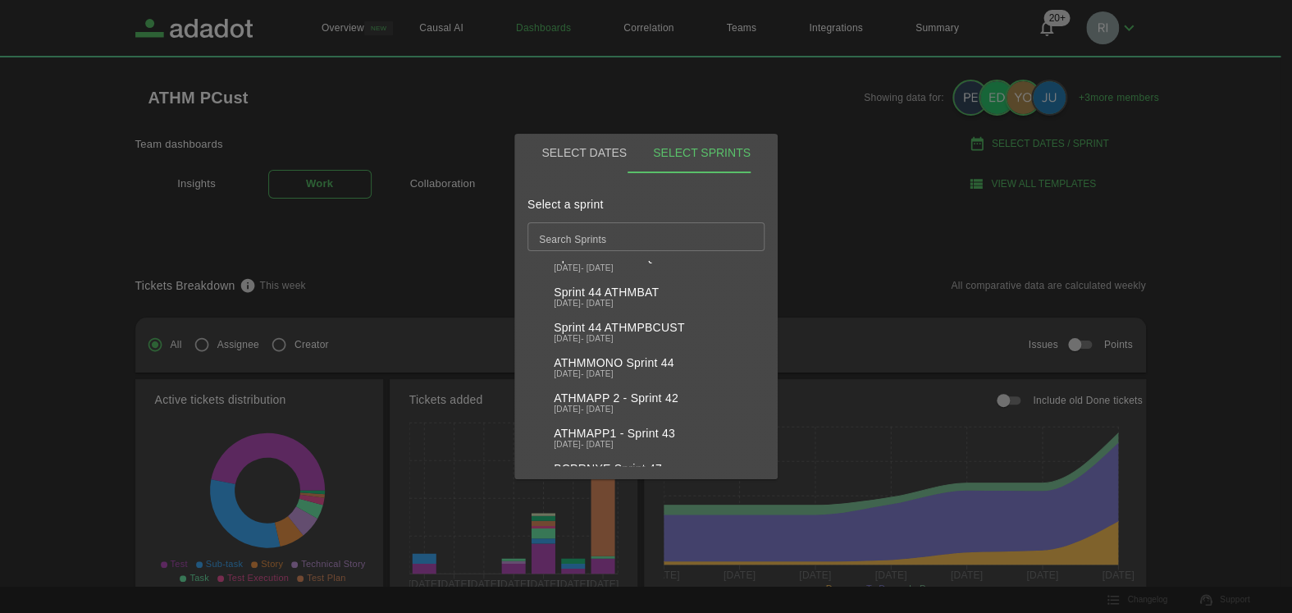
click at [622, 334] on div "Sprint 44 ATHMPBCUST [DATE] - [DATE]" at bounding box center [619, 332] width 131 height 22
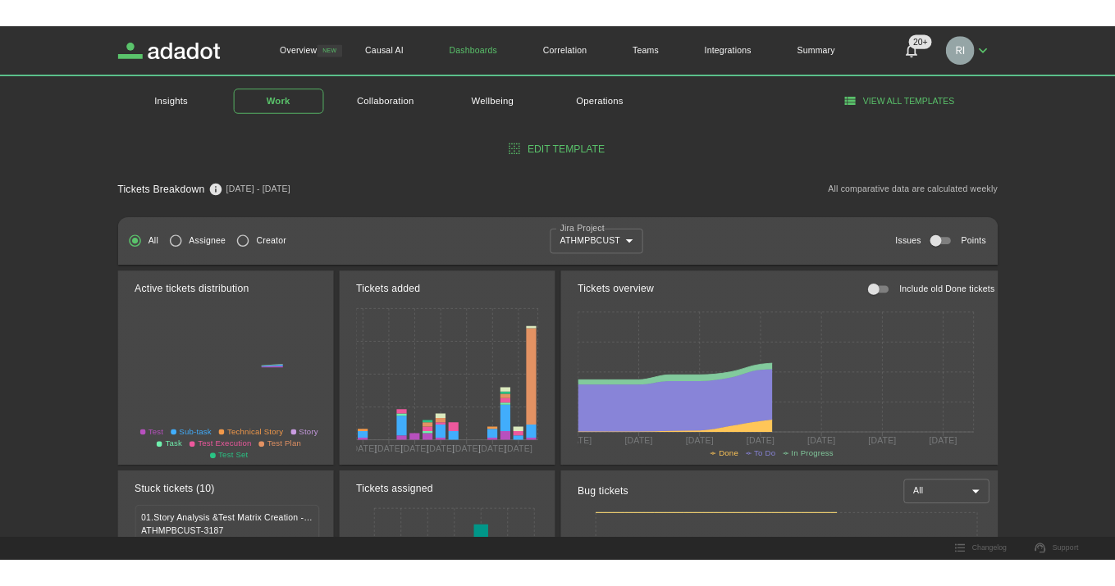
scroll to position [0, 0]
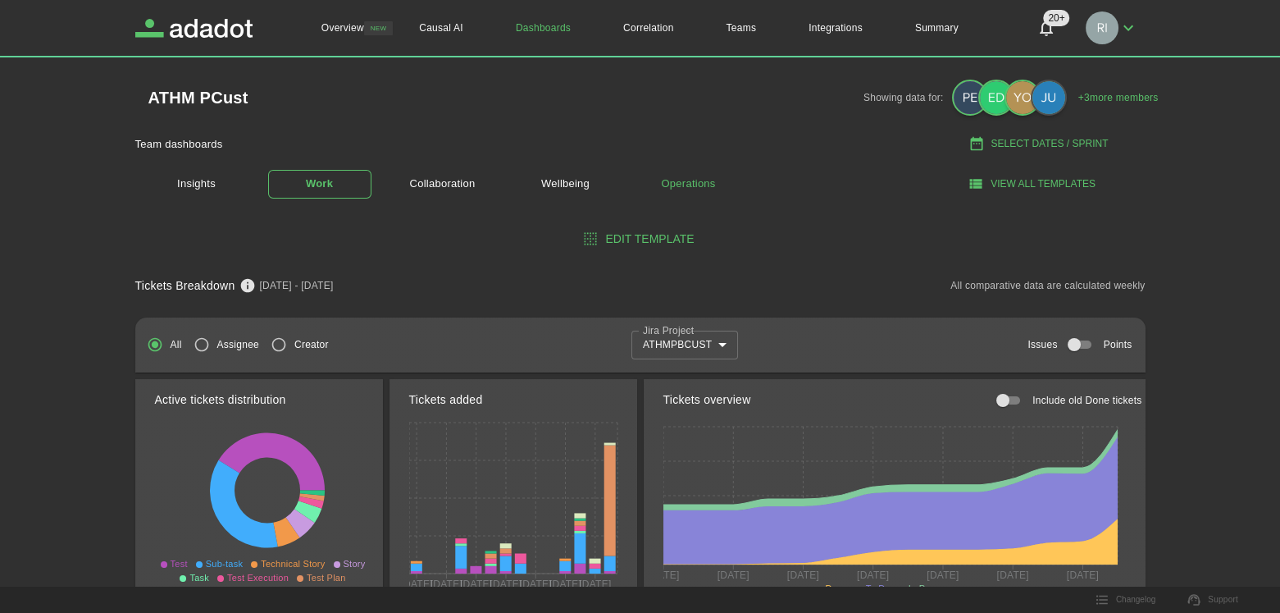
click at [694, 183] on link "Operations" at bounding box center [688, 184] width 103 height 29
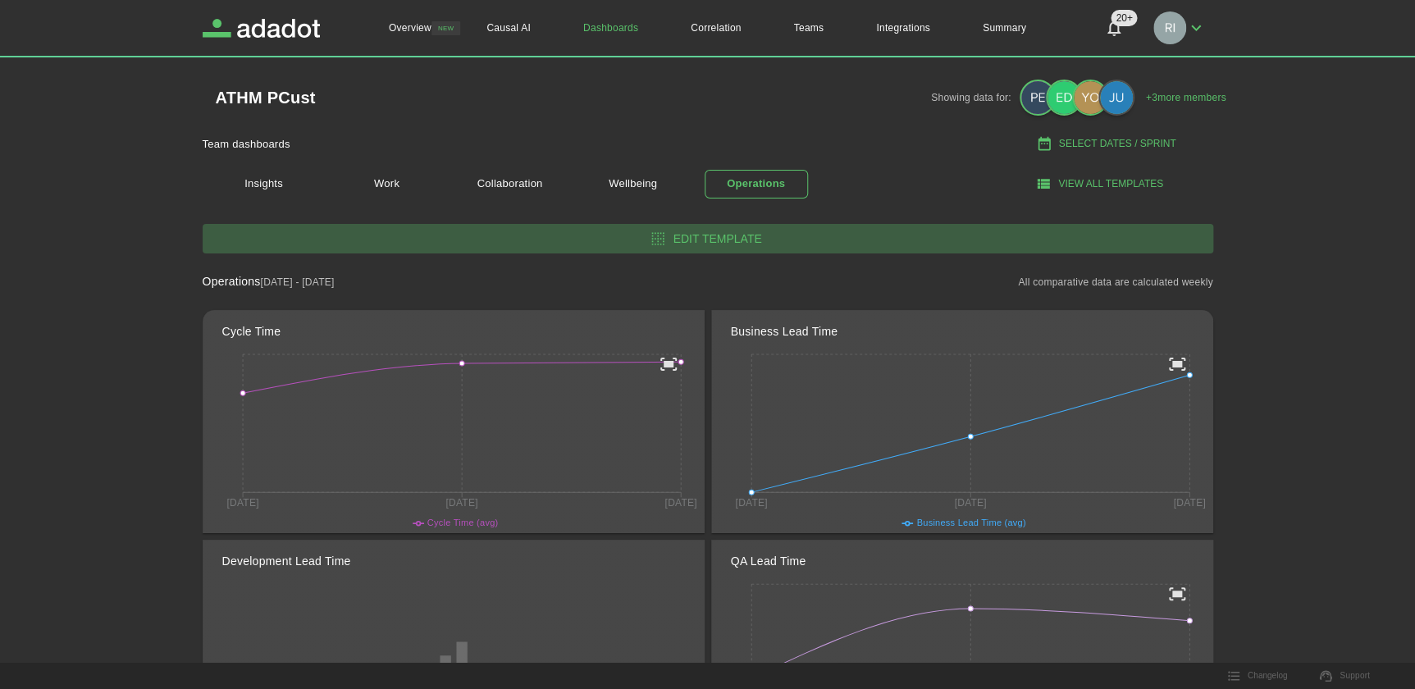
click at [722, 237] on button "Edit template" at bounding box center [708, 239] width 1011 height 30
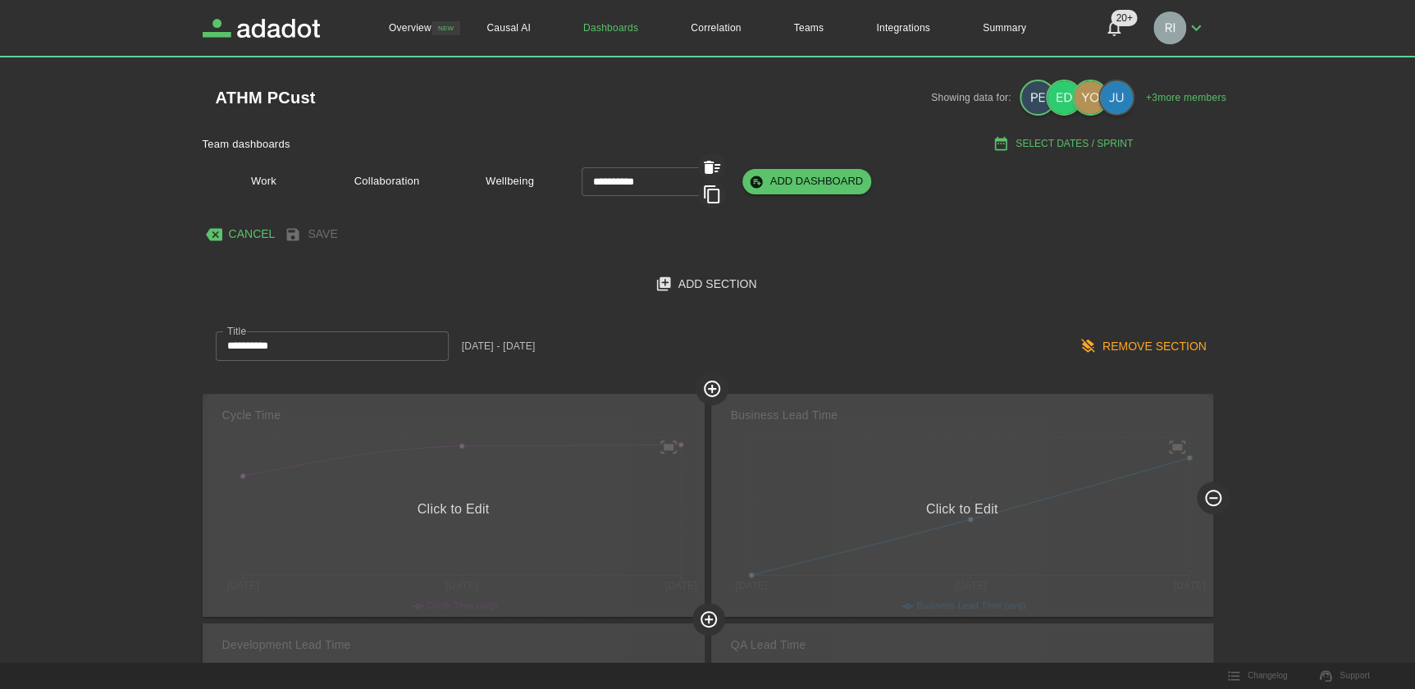
click at [248, 232] on button "Cancel" at bounding box center [243, 234] width 80 height 30
